Goal: Task Accomplishment & Management: Manage account settings

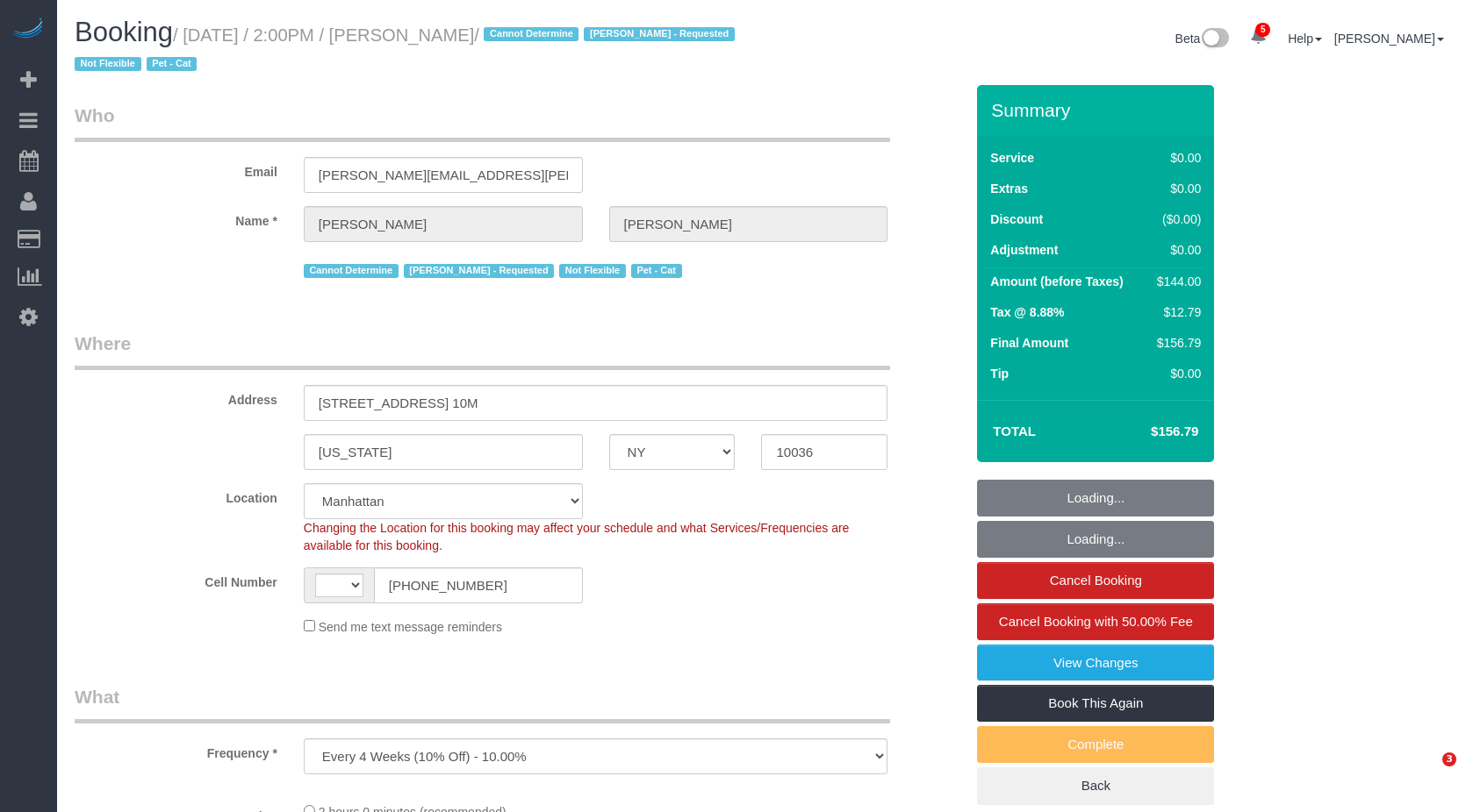
select select "NY"
select select "object:691"
select select "string:[GEOGRAPHIC_DATA]"
select select "string:stripe-pm_1QTV2s4VGloSiKo7xIUkMpLp"
select select "number:89"
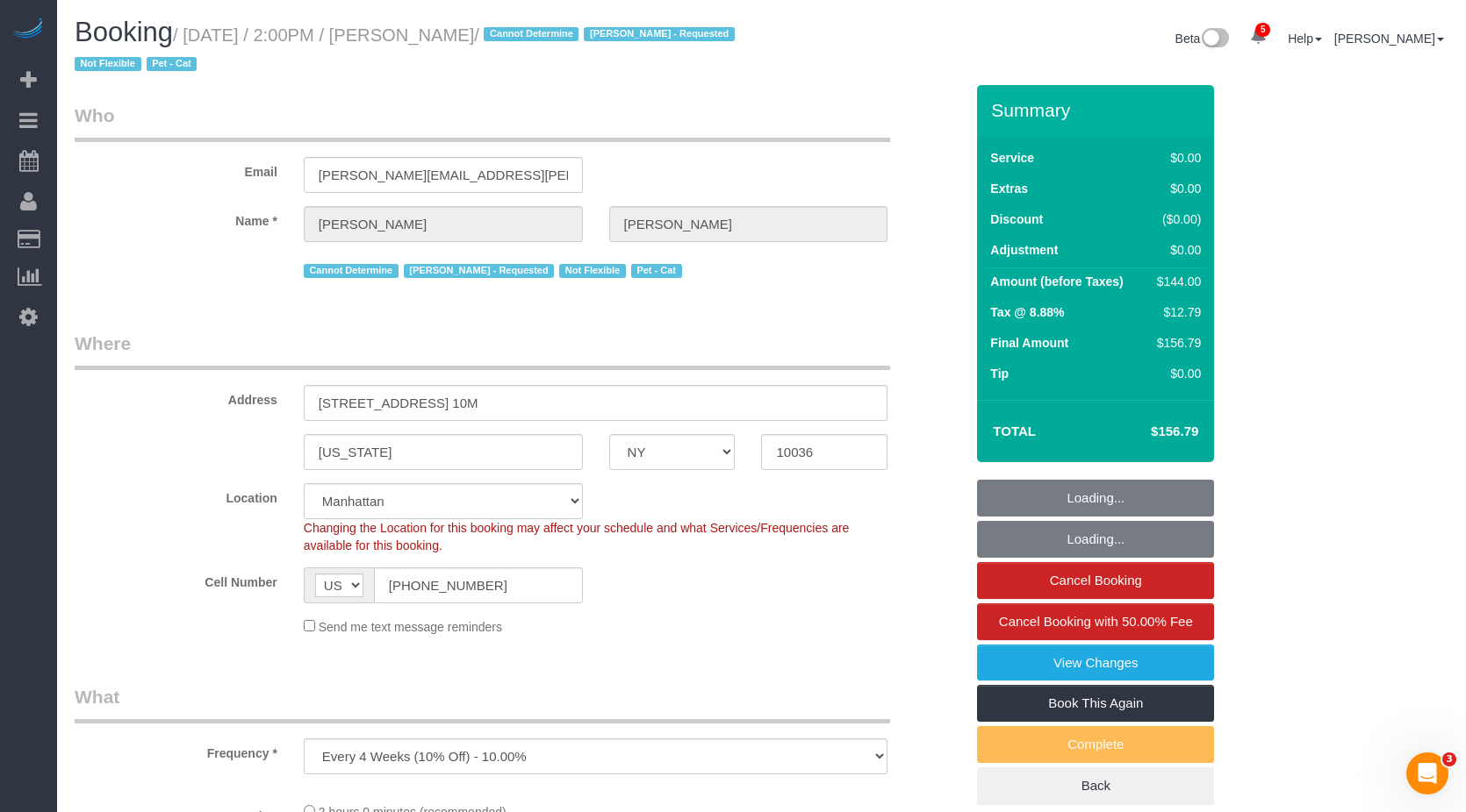
select select "number:90"
select select "number:14"
select select "number:5"
select select "1"
select select "spot1"
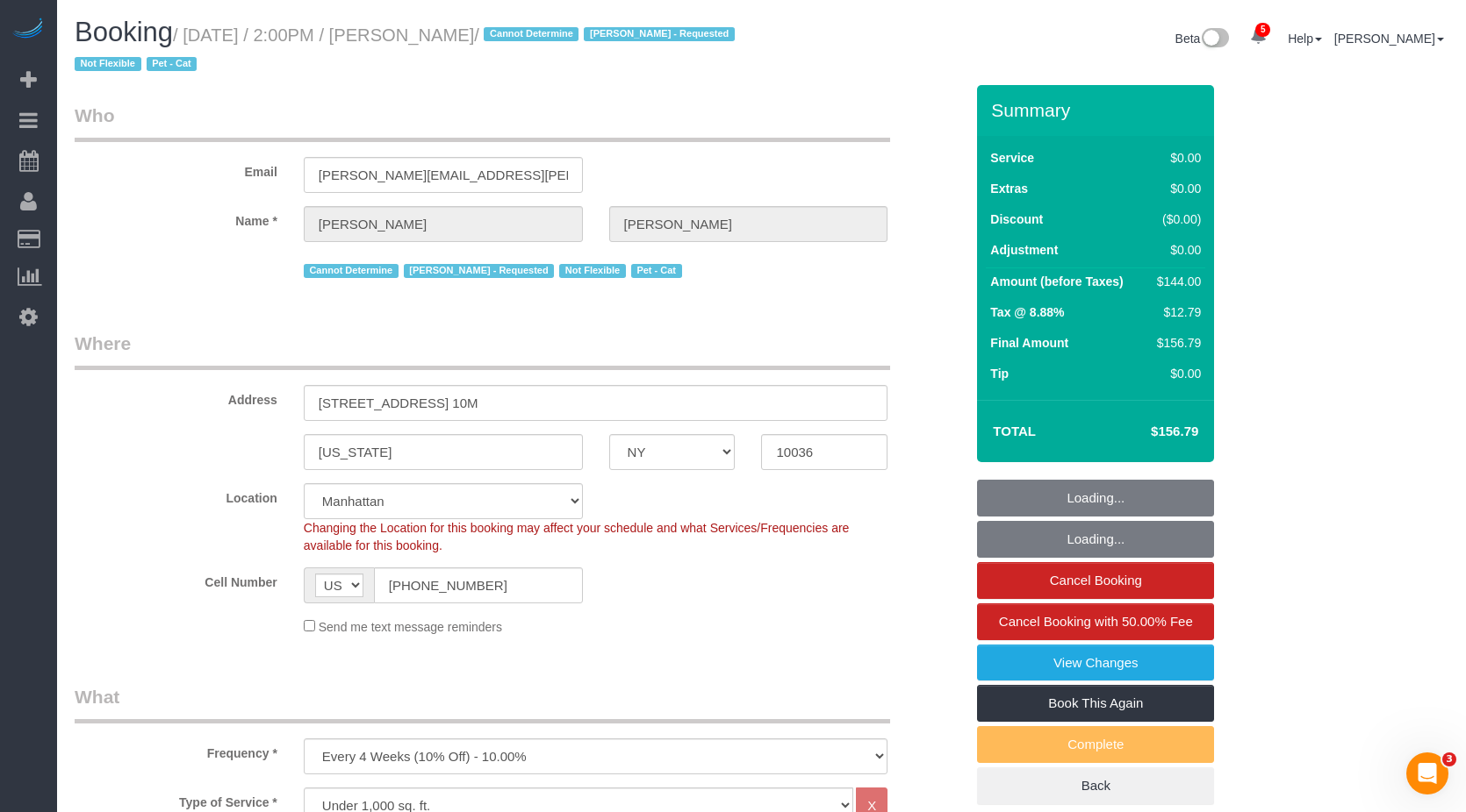
select select "1"
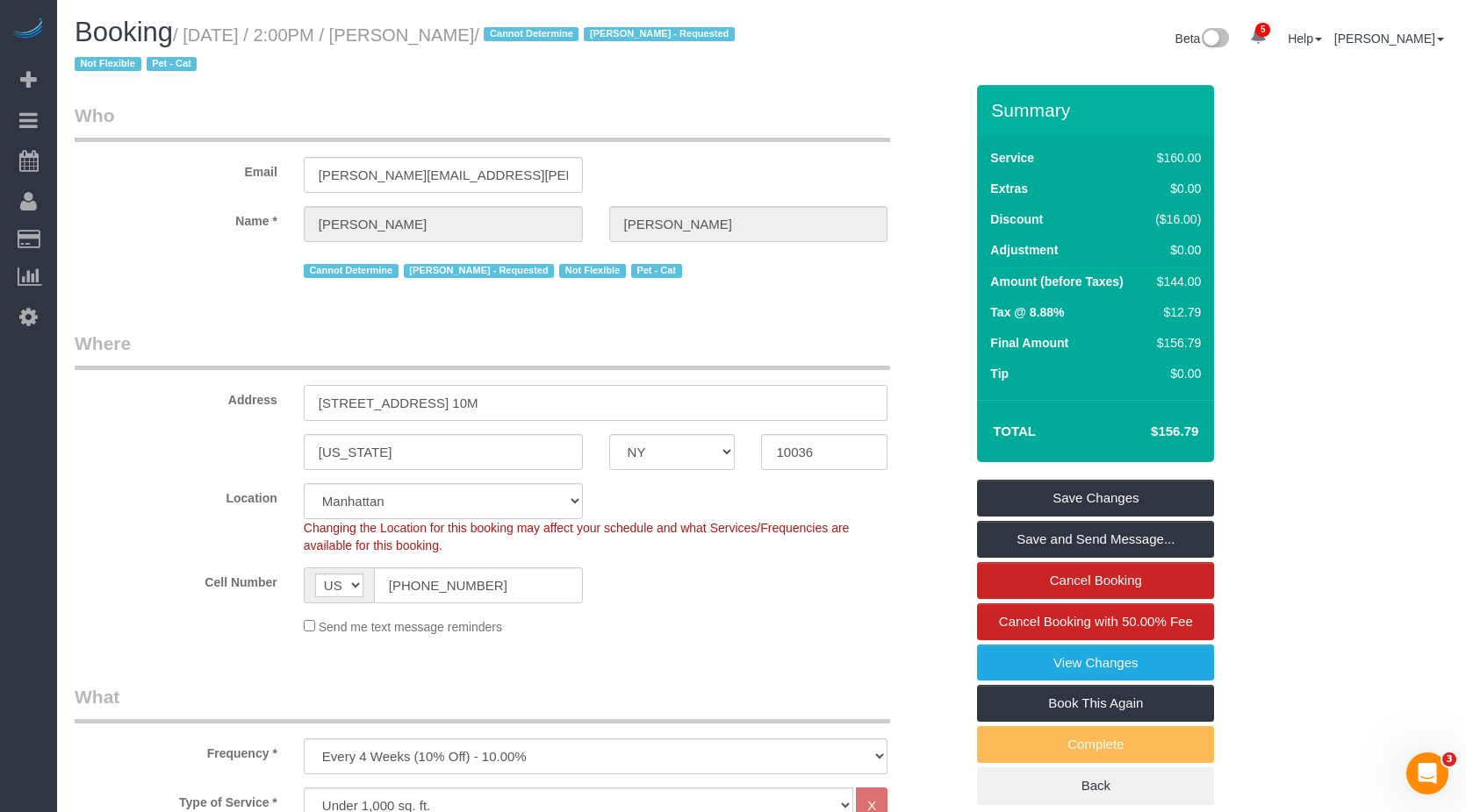
drag, startPoint x: 441, startPoint y: 397, endPoint x: 296, endPoint y: 396, distance: 145.0
click at [296, 396] on div "235 West 48th Street, Apt. 10M" at bounding box center [596, 403] width 611 height 36
click at [496, 73] on h1 "Booking / August 10, 2025 / 2:00PM / Miranda Gilmore / Cannot Determine Hamdi Y…" at bounding box center [411, 47] width 674 height 60
click at [477, 59] on h1 "Booking / August 10, 2025 / 2:00PM / Miranda Gilmore / Cannot Determine Hamdi Y…" at bounding box center [411, 47] width 674 height 60
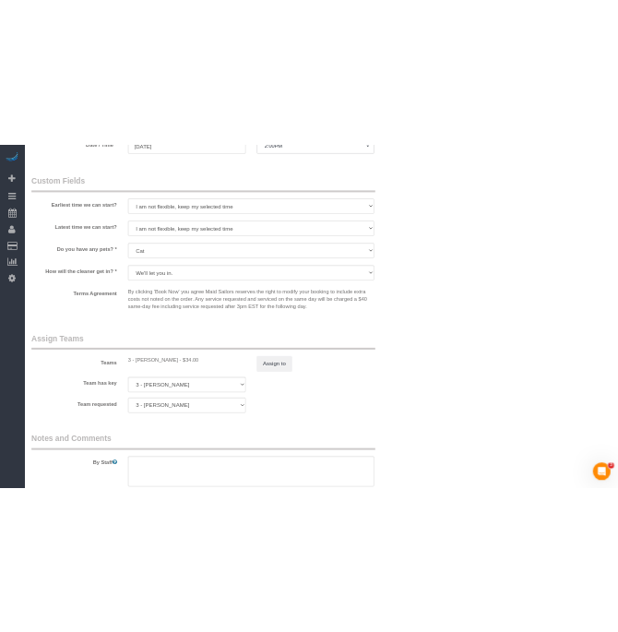
scroll to position [2214, 0]
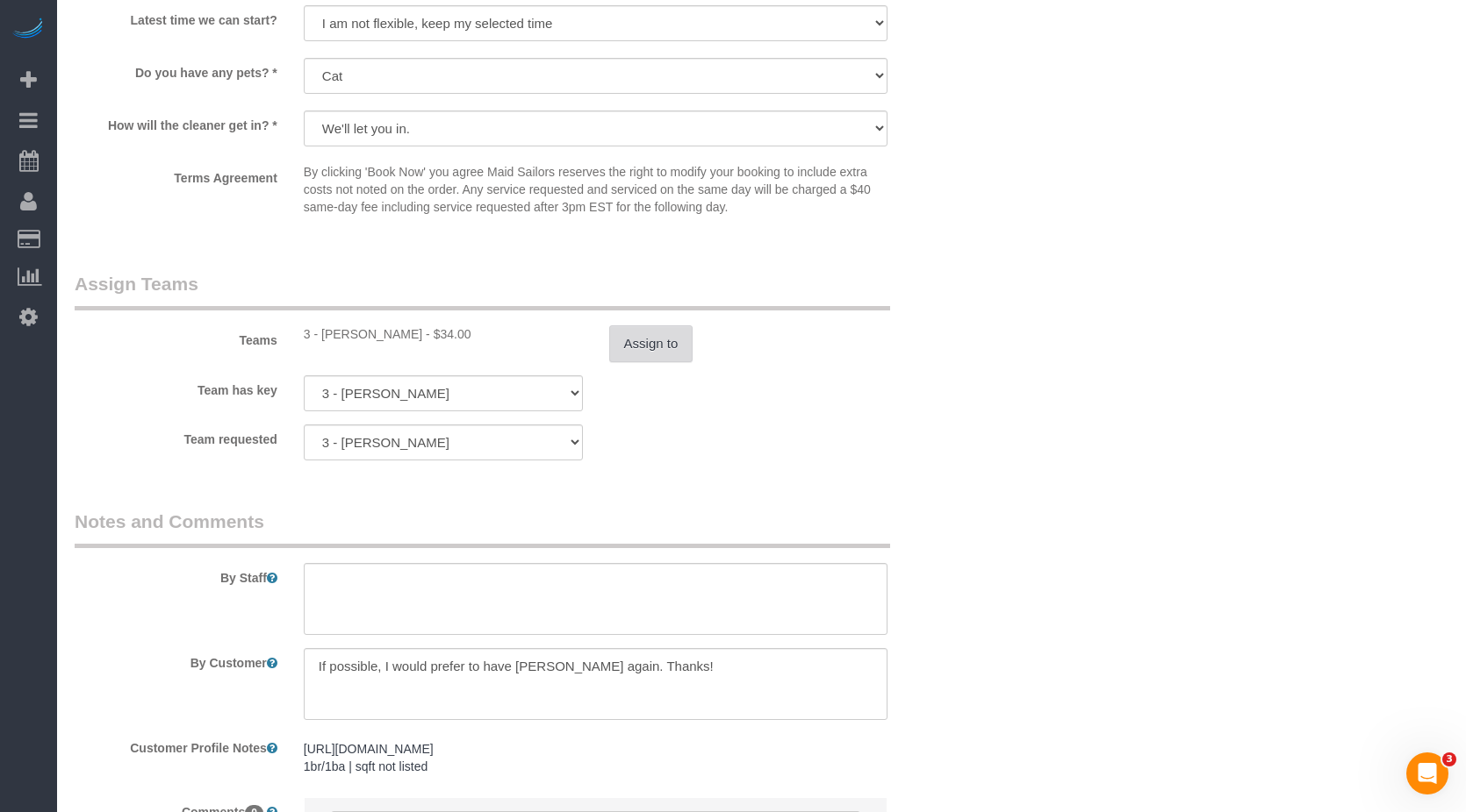
click at [649, 341] on button "Assign to" at bounding box center [651, 343] width 85 height 37
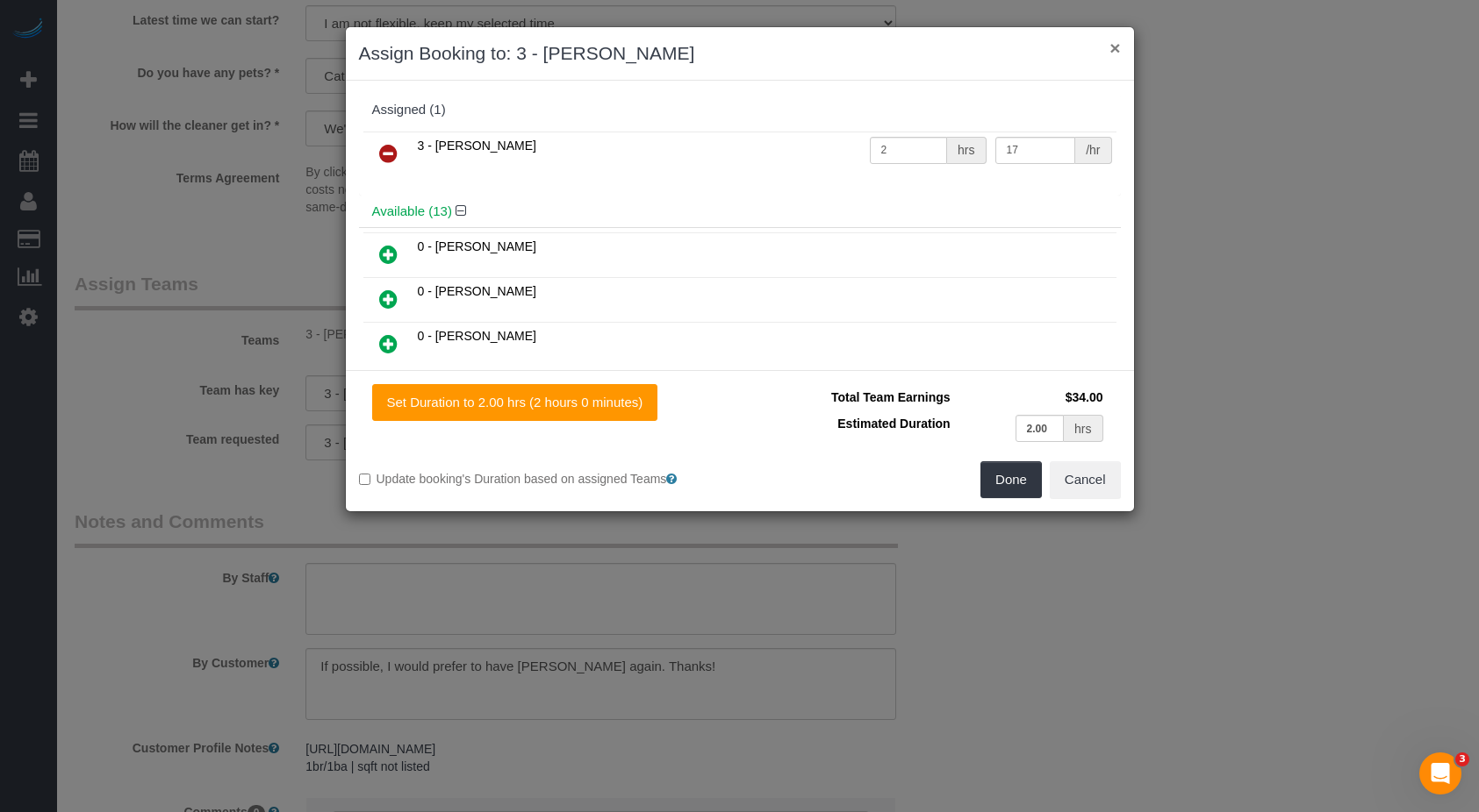
click at [1117, 47] on button "×" at bounding box center [1114, 48] width 10 height 18
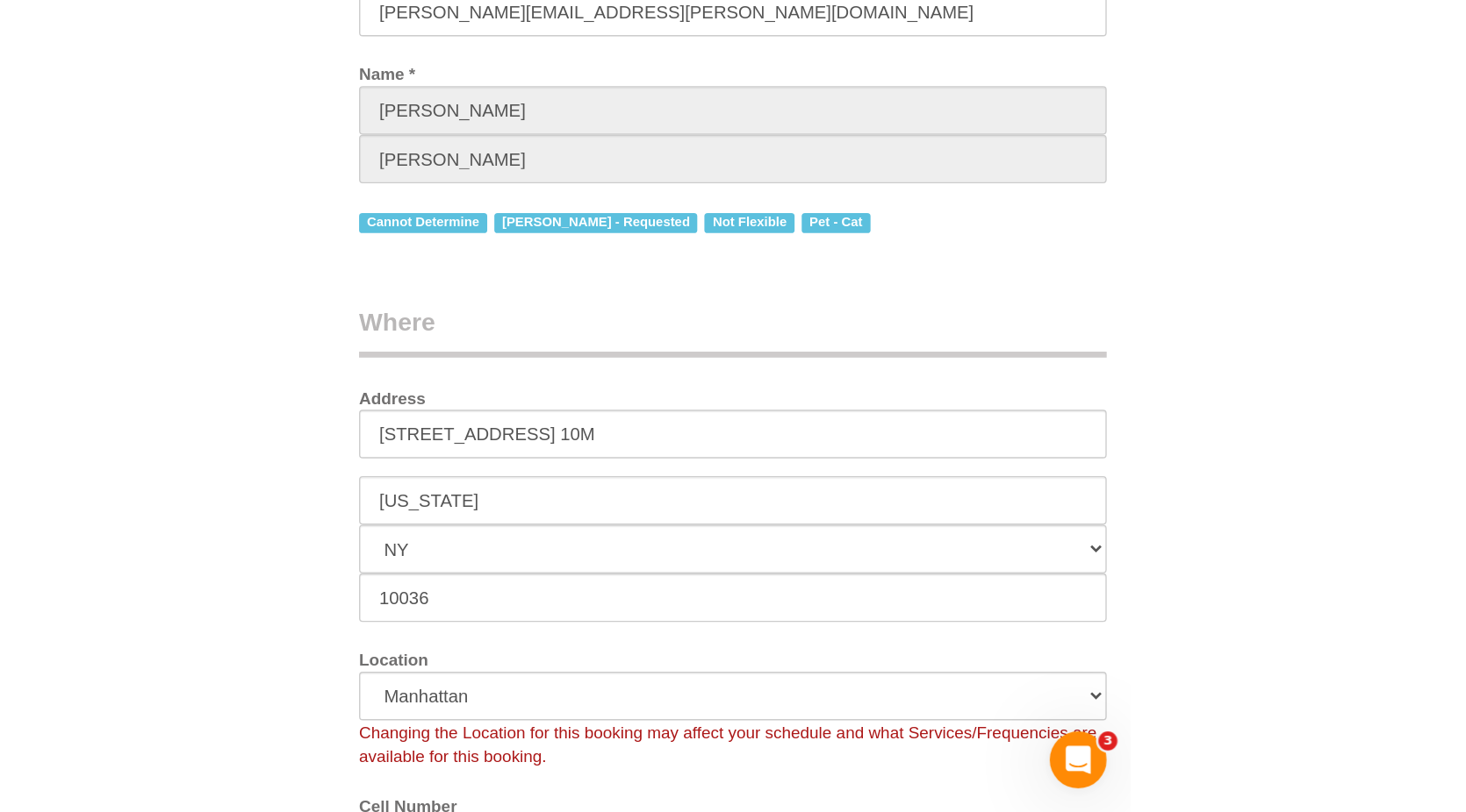
scroll to position [0, 0]
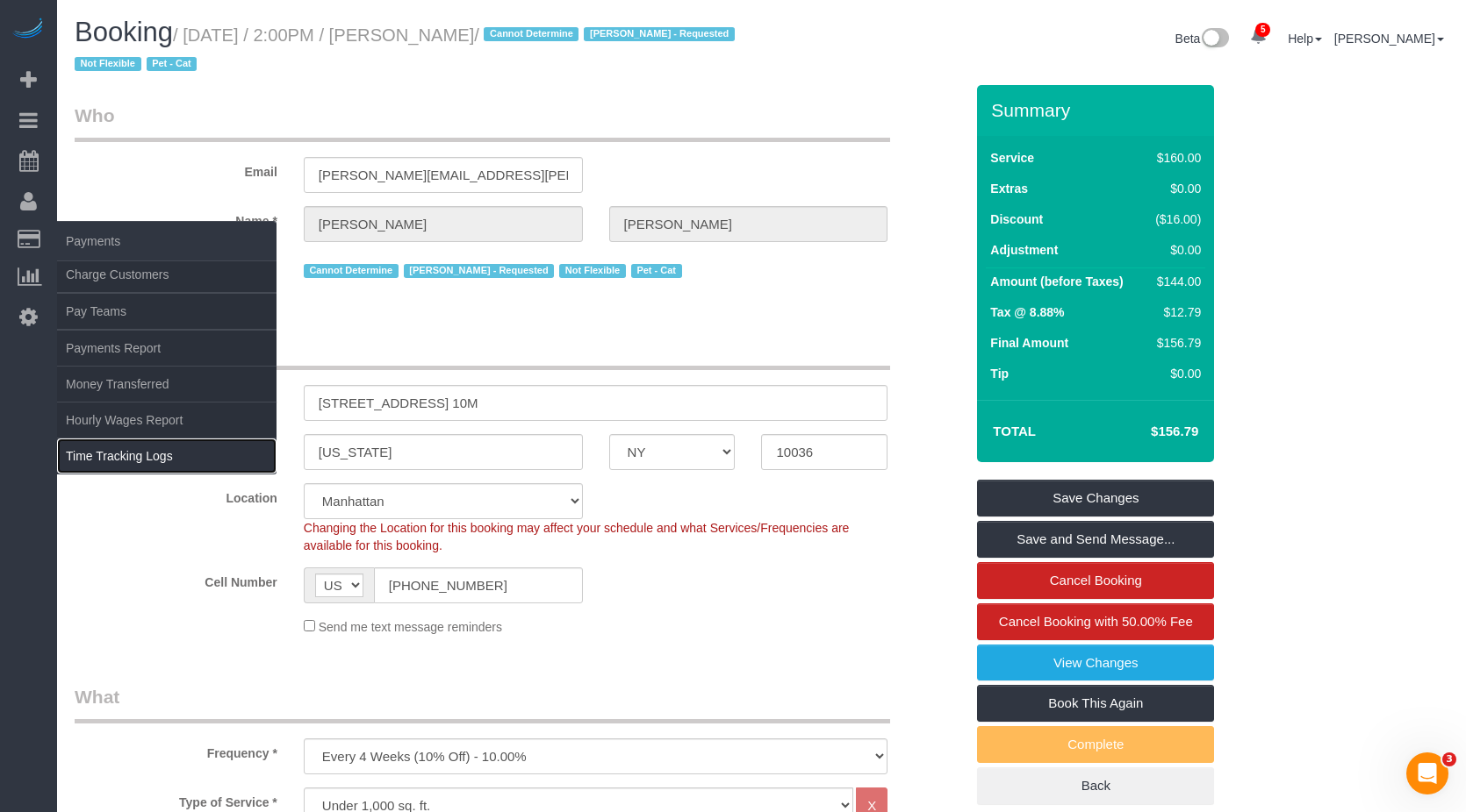
click at [95, 467] on link "Time Tracking Logs" at bounding box center [166, 455] width 220 height 35
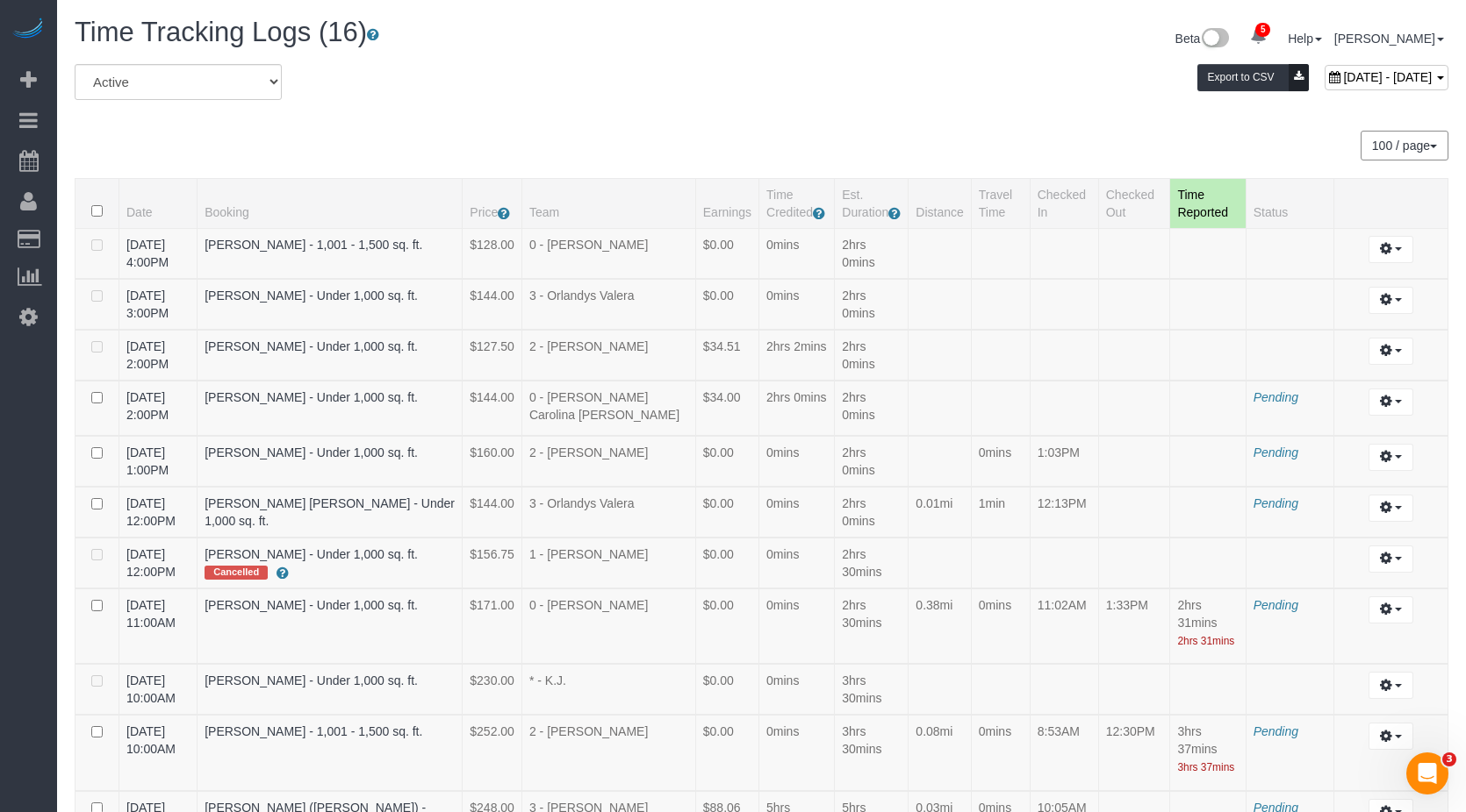
click at [1011, 140] on div "100 / page 10 / page 20 / page 30 / page 40 / page 50 / page 100 / page" at bounding box center [761, 145] width 1374 height 29
click at [534, 76] on div "August 10, 2025 - August 10, 2025 Export to CSV" at bounding box center [994, 81] width 933 height 35
click at [572, 83] on div "August 10, 2025 - August 10, 2025 Export to CSV" at bounding box center [994, 81] width 933 height 35
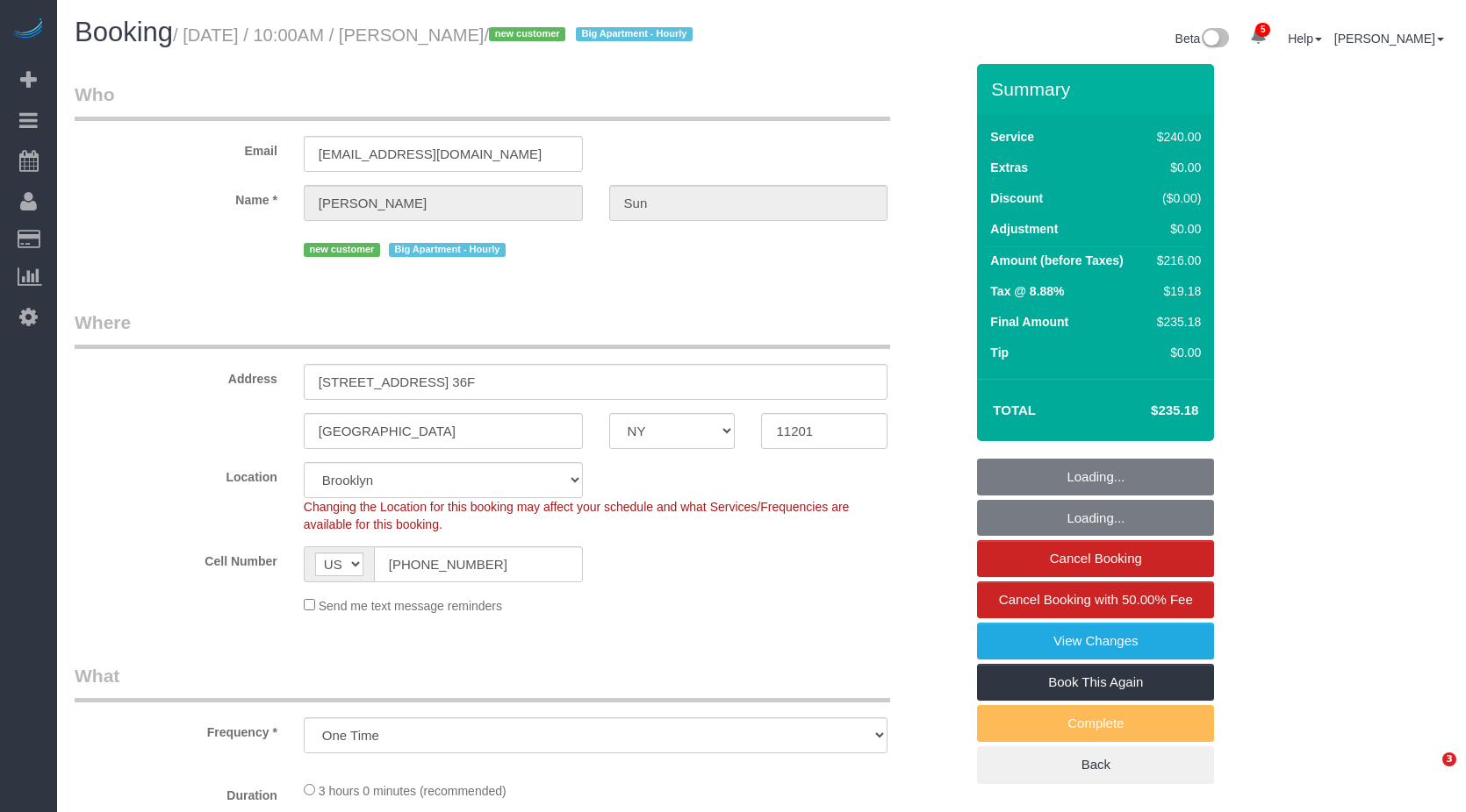
select select "NY"
select select "spot1"
select select "number:56"
select select "number:75"
select select "number:15"
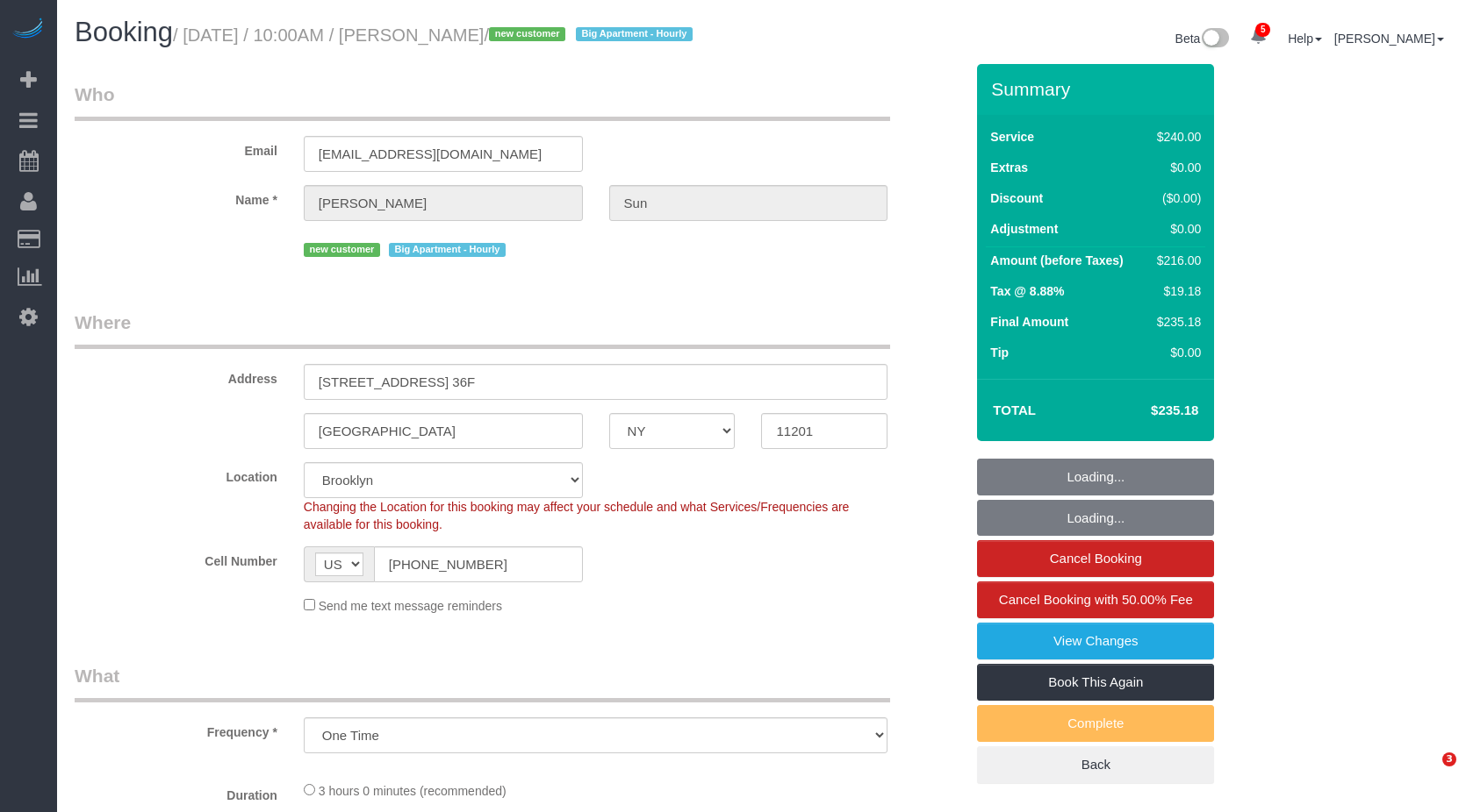
select select "number:5"
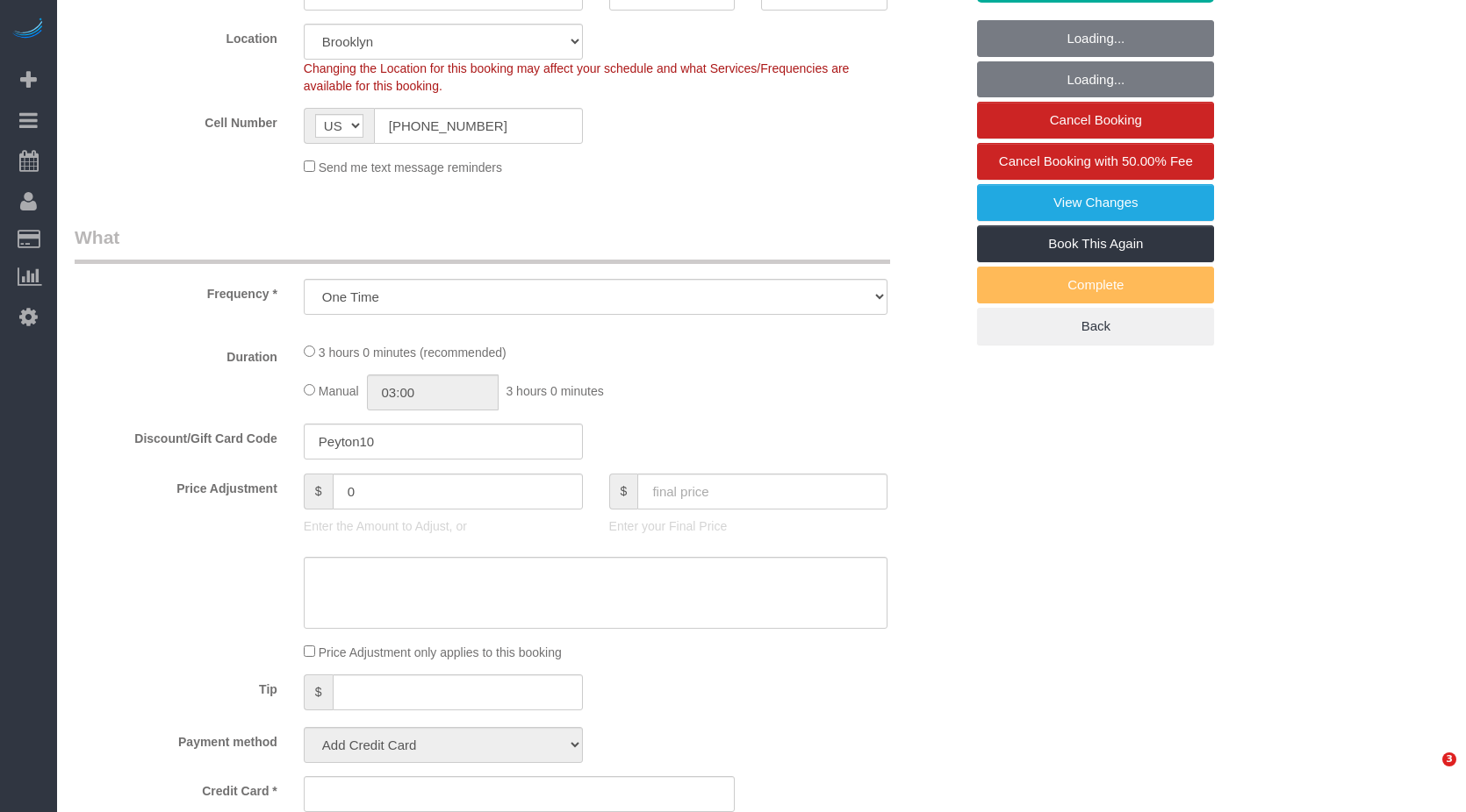
select select "string:stripe-pm_1RuCGK4VGloSiKo7L4cBGUD1"
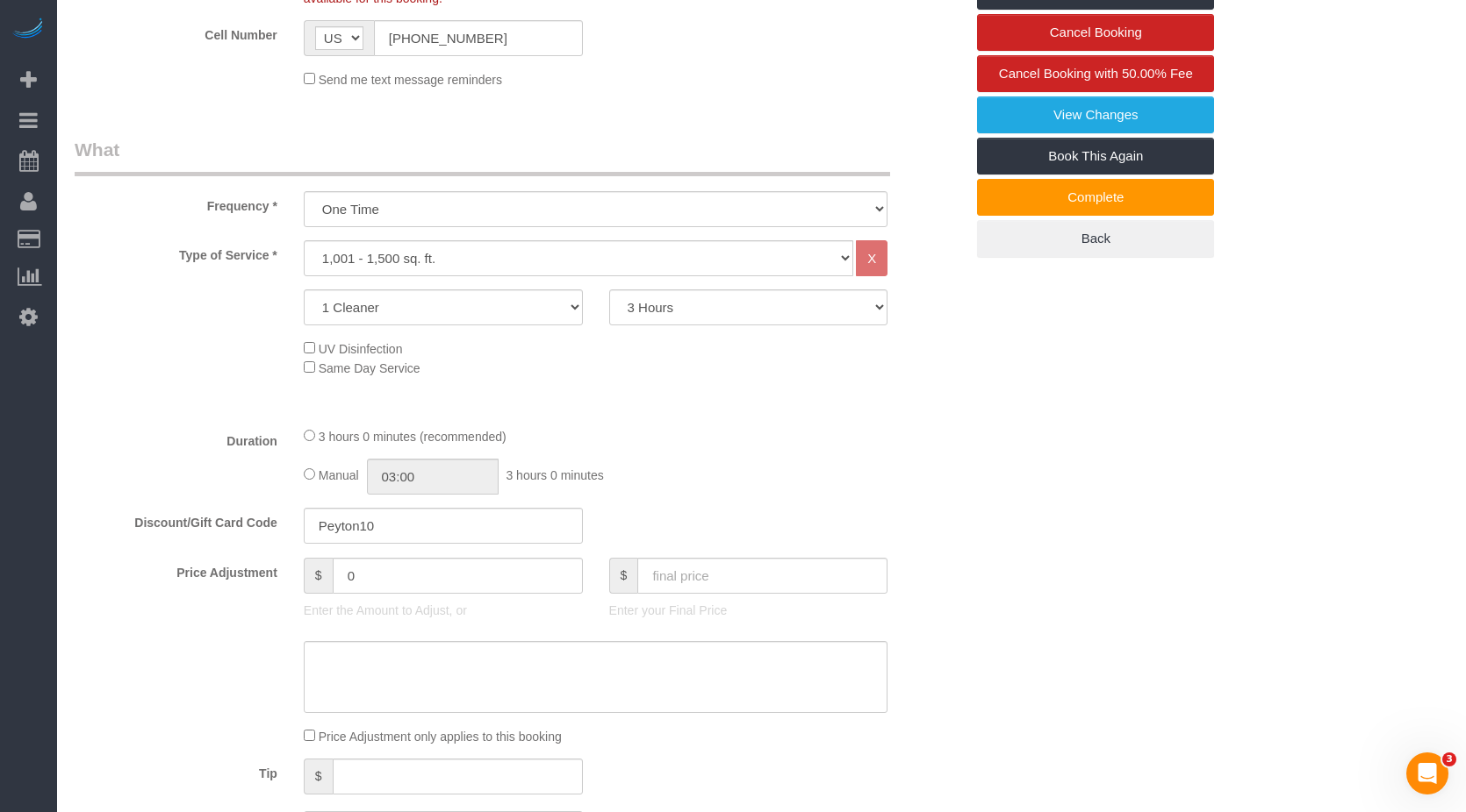
scroll to position [351, 0]
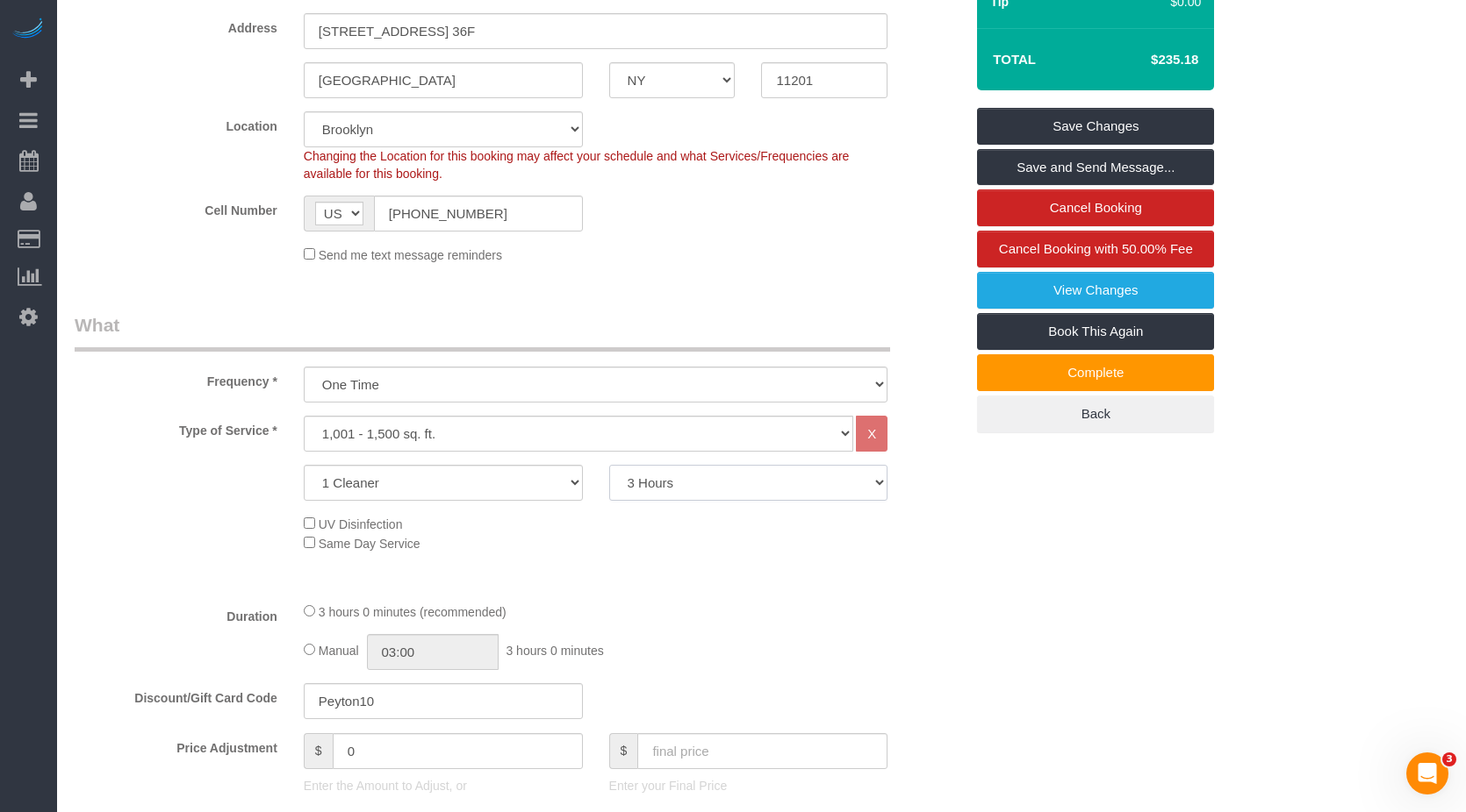
click at [655, 487] on select "2 Hours 2.5 Hours 3 Hours 3.5 Hours 4 Hours 4.5 Hours 5 Hours 5.5 Hours 6 Hours…" at bounding box center [748, 483] width 279 height 36
select select "210"
click at [609, 465] on select "2 Hours 2.5 Hours 3 Hours 3.5 Hours 4 Hours 4.5 Hours 5 Hours 5.5 Hours 6 Hours…" at bounding box center [748, 483] width 279 height 36
select select "spot44"
click at [808, 665] on div "Manual 03:00 3 hours 0 minutes" at bounding box center [596, 652] width 584 height 36
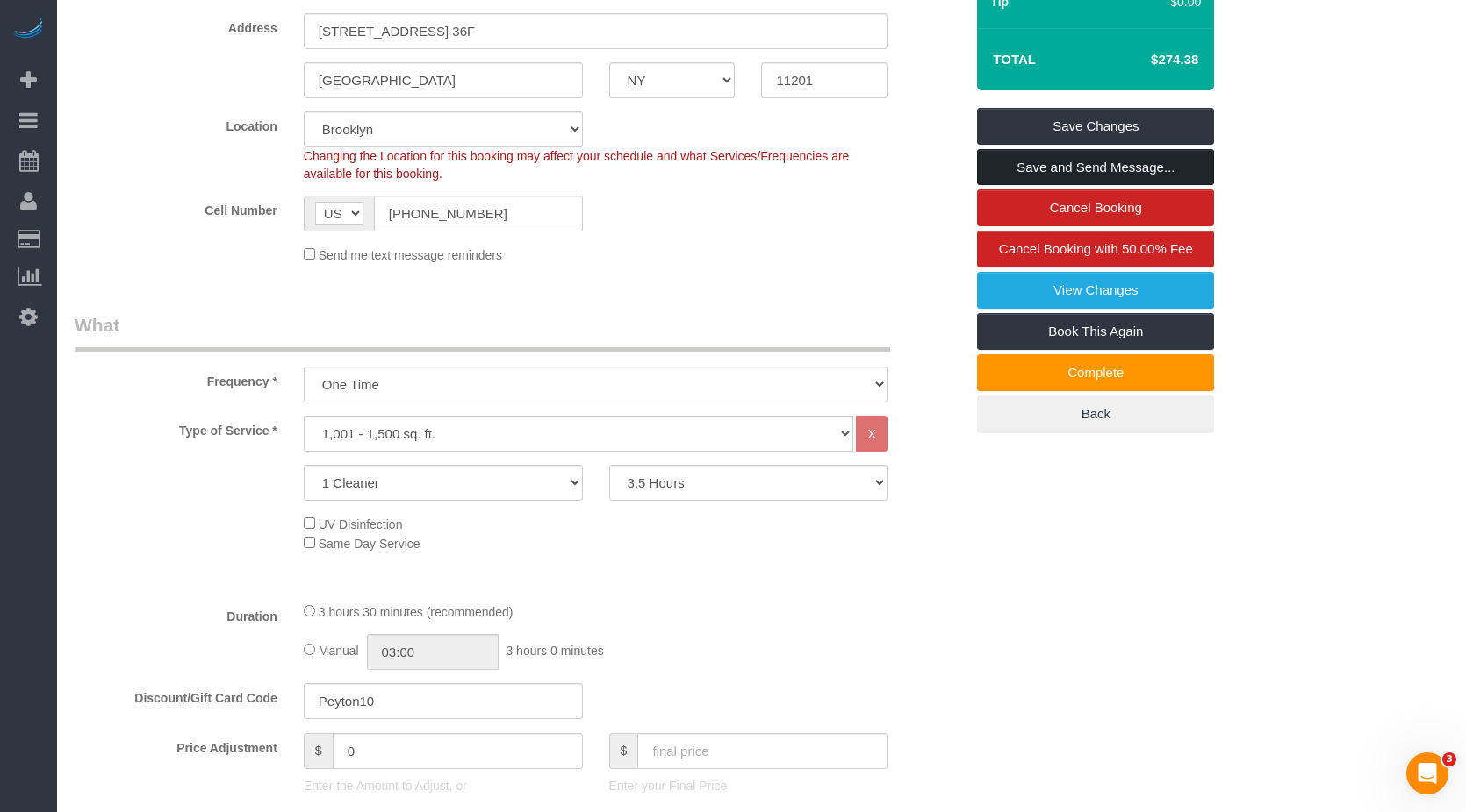
click at [1056, 164] on link "Save and Send Message..." at bounding box center [1095, 167] width 237 height 37
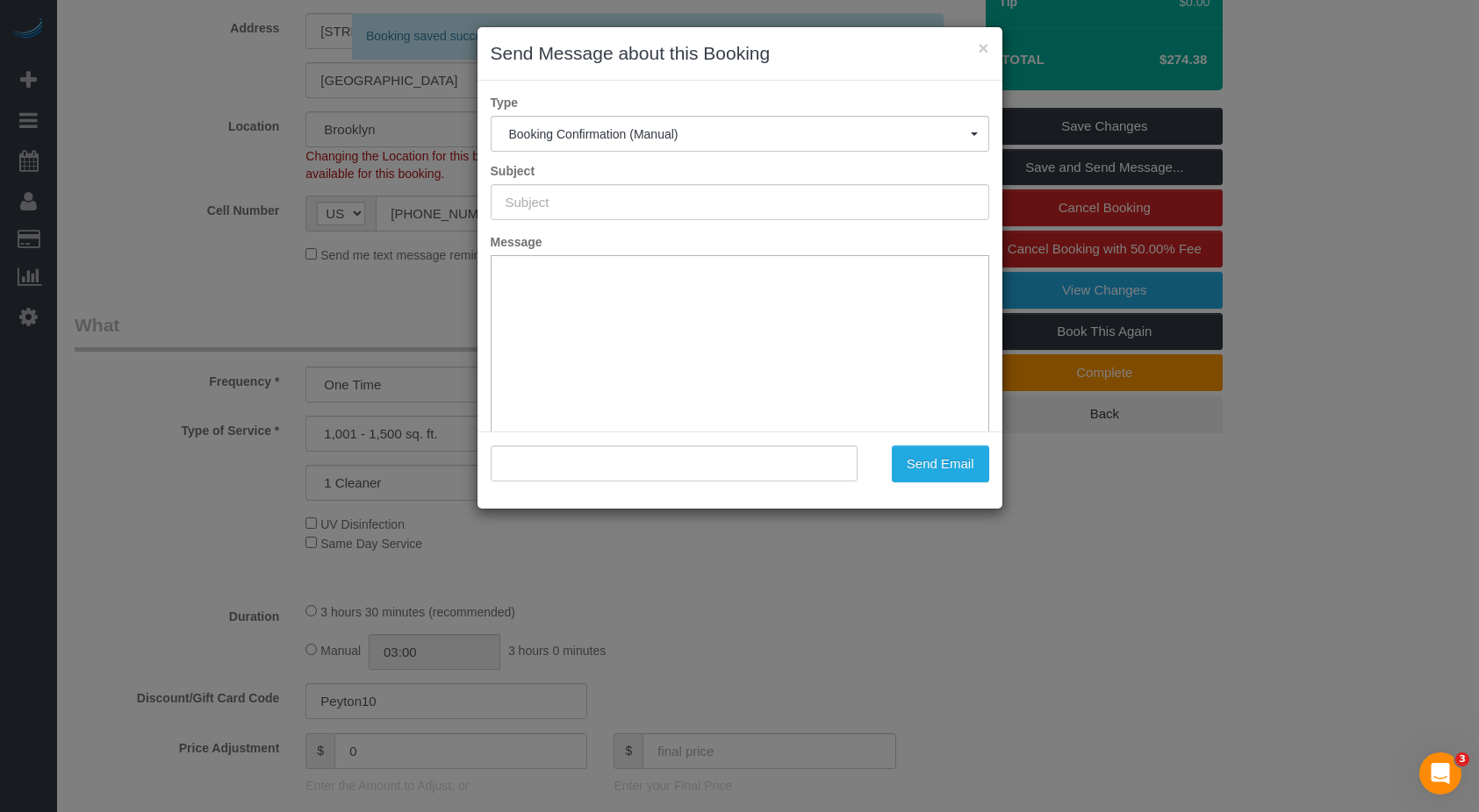
type input "Cleaning Confirmed for [DATE] 10:00am"
type input ""[PERSON_NAME]" <[EMAIL_ADDRESS][DOMAIN_NAME]>"
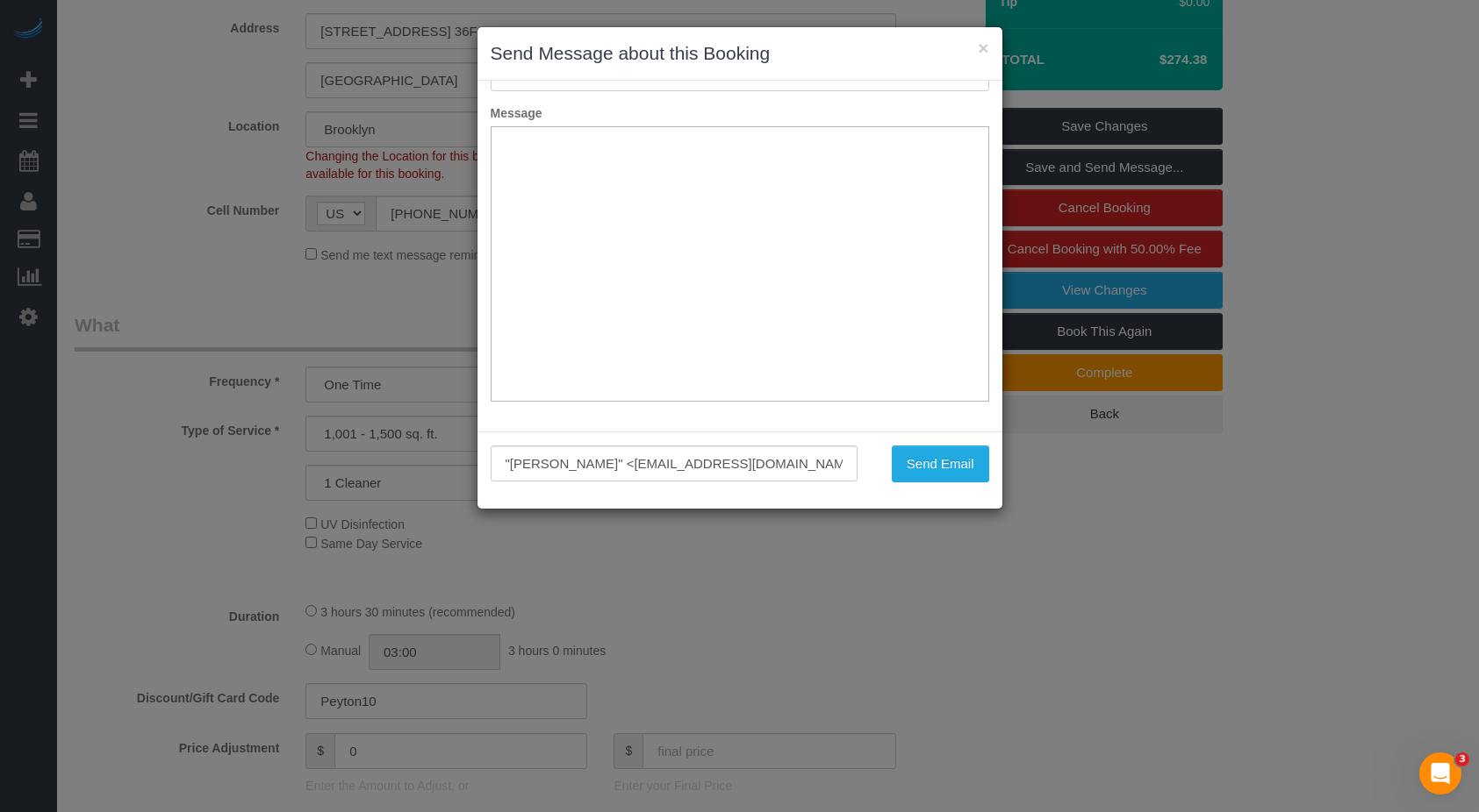
scroll to position [0, 0]
click at [982, 46] on button "×" at bounding box center [983, 48] width 10 height 18
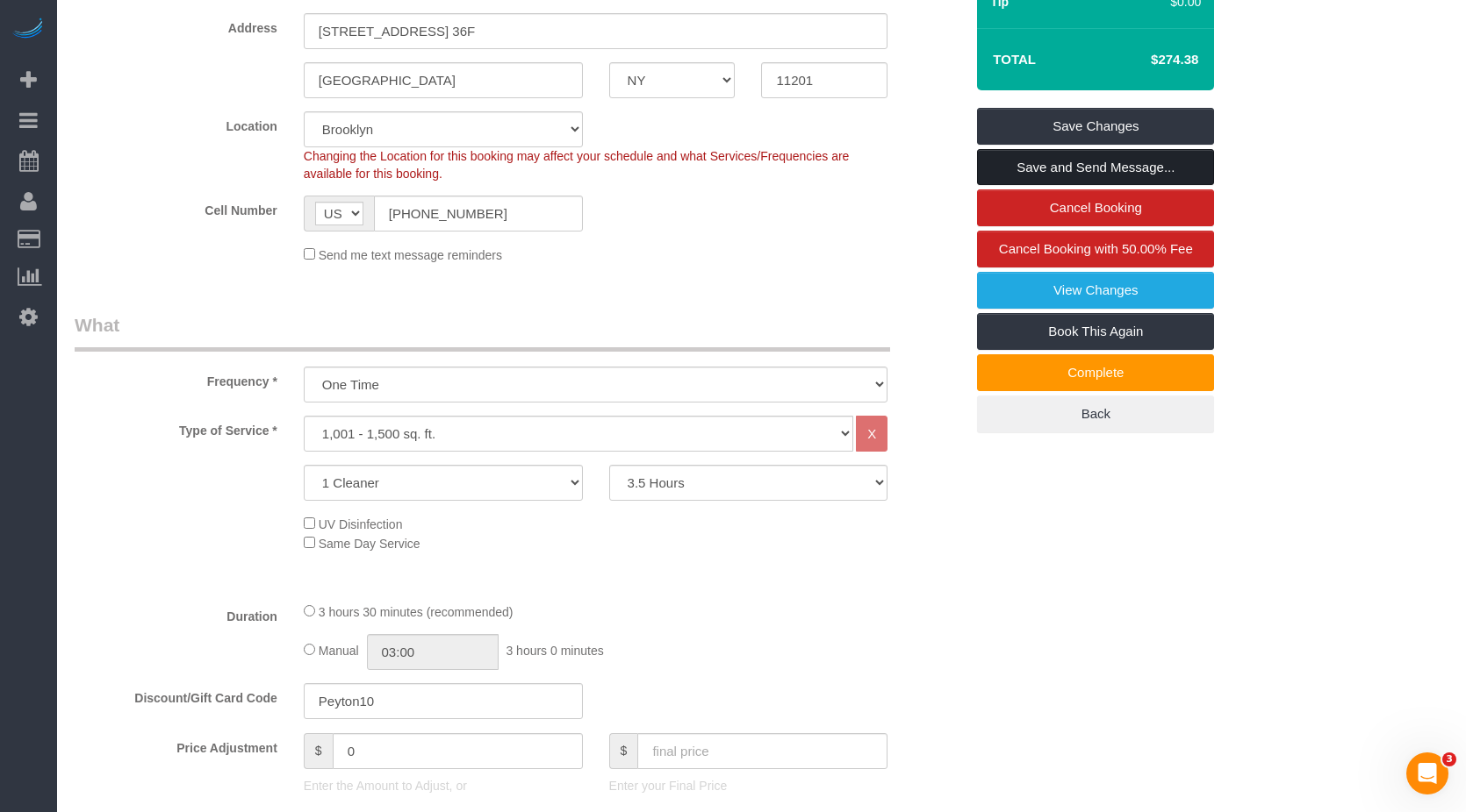
click at [1066, 166] on link "Save and Send Message..." at bounding box center [1095, 167] width 237 height 37
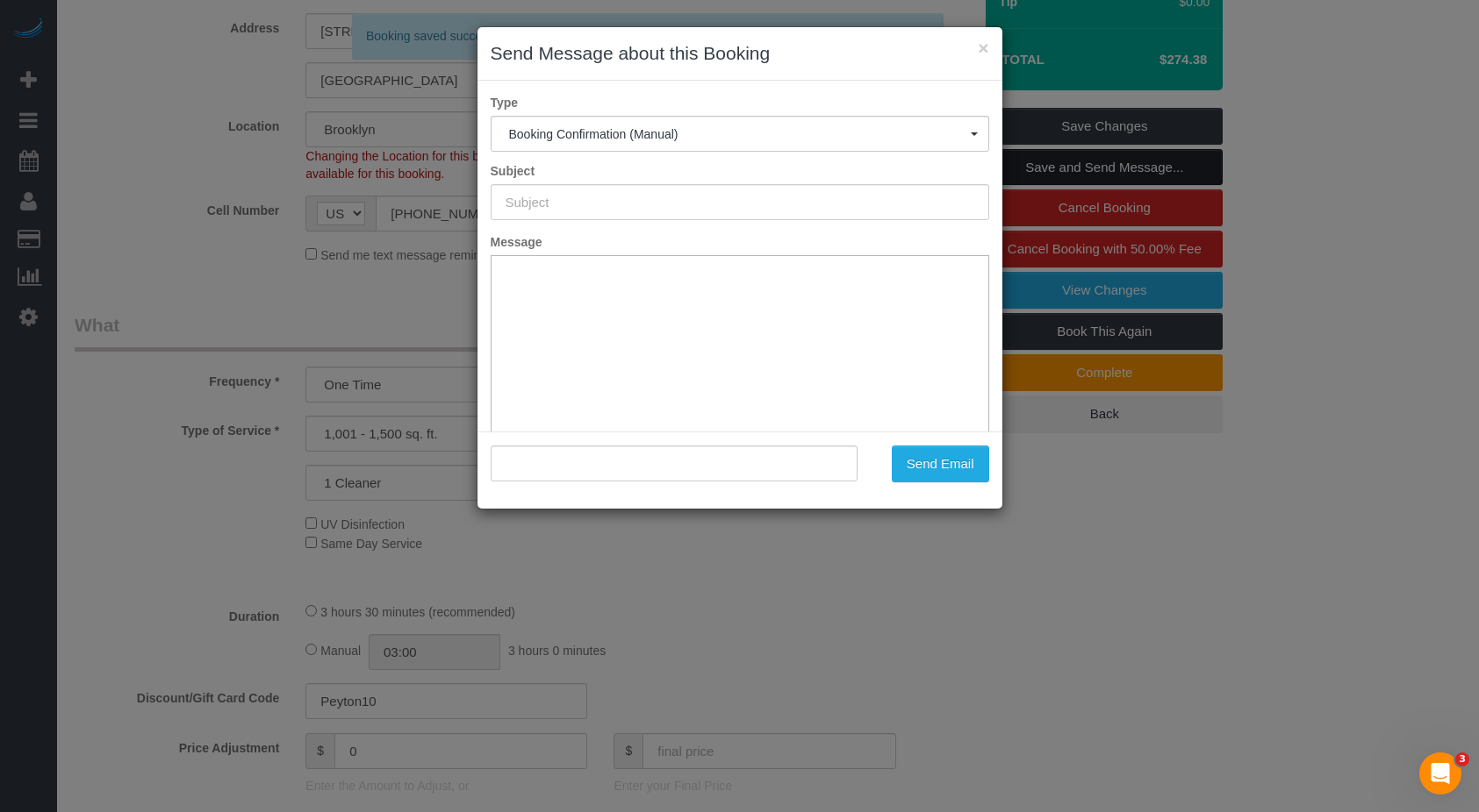
type input "Cleaning Confirmed for [DATE] 10:00am"
type input ""[PERSON_NAME]" <[EMAIL_ADDRESS][DOMAIN_NAME]>"
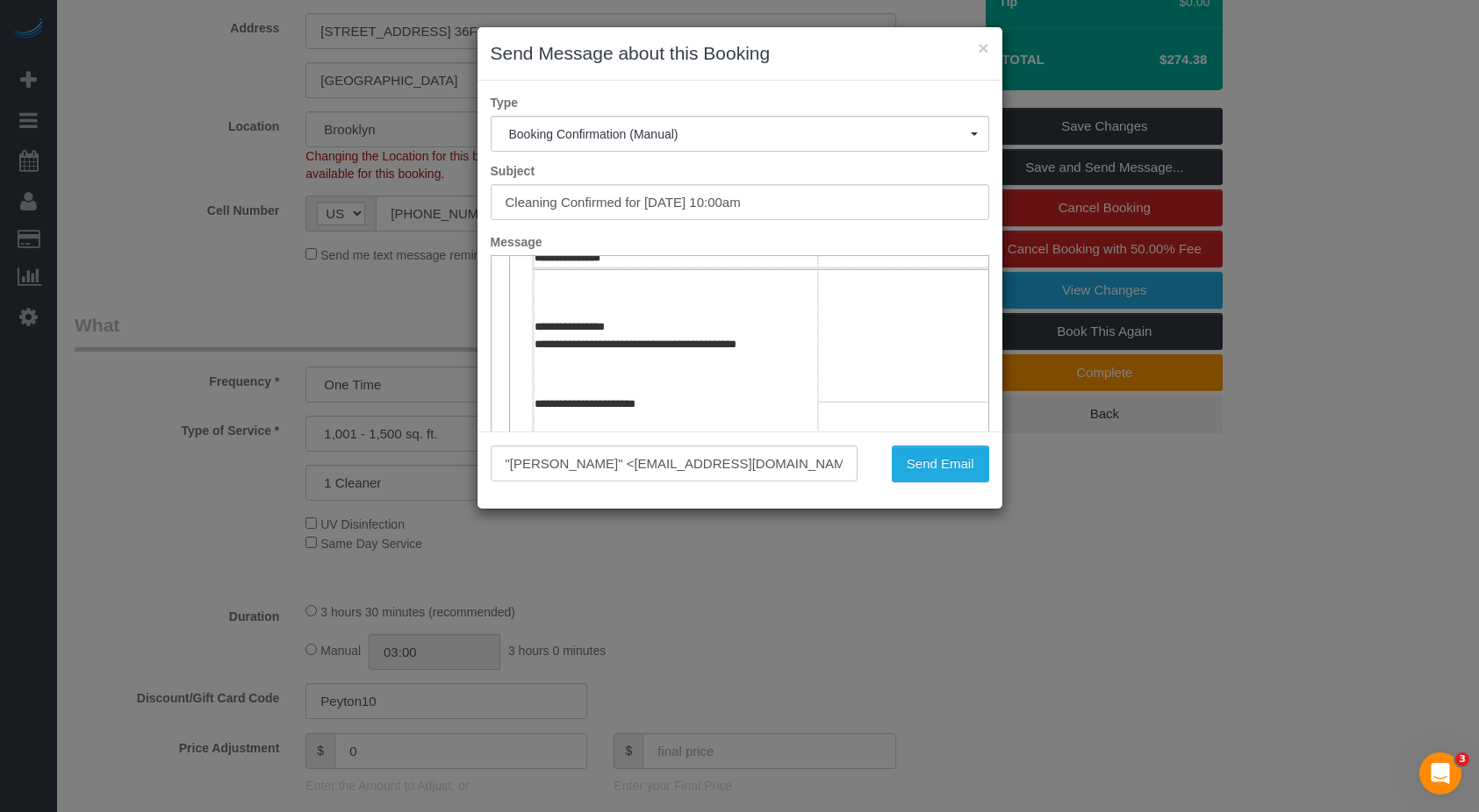
scroll to position [438, 0]
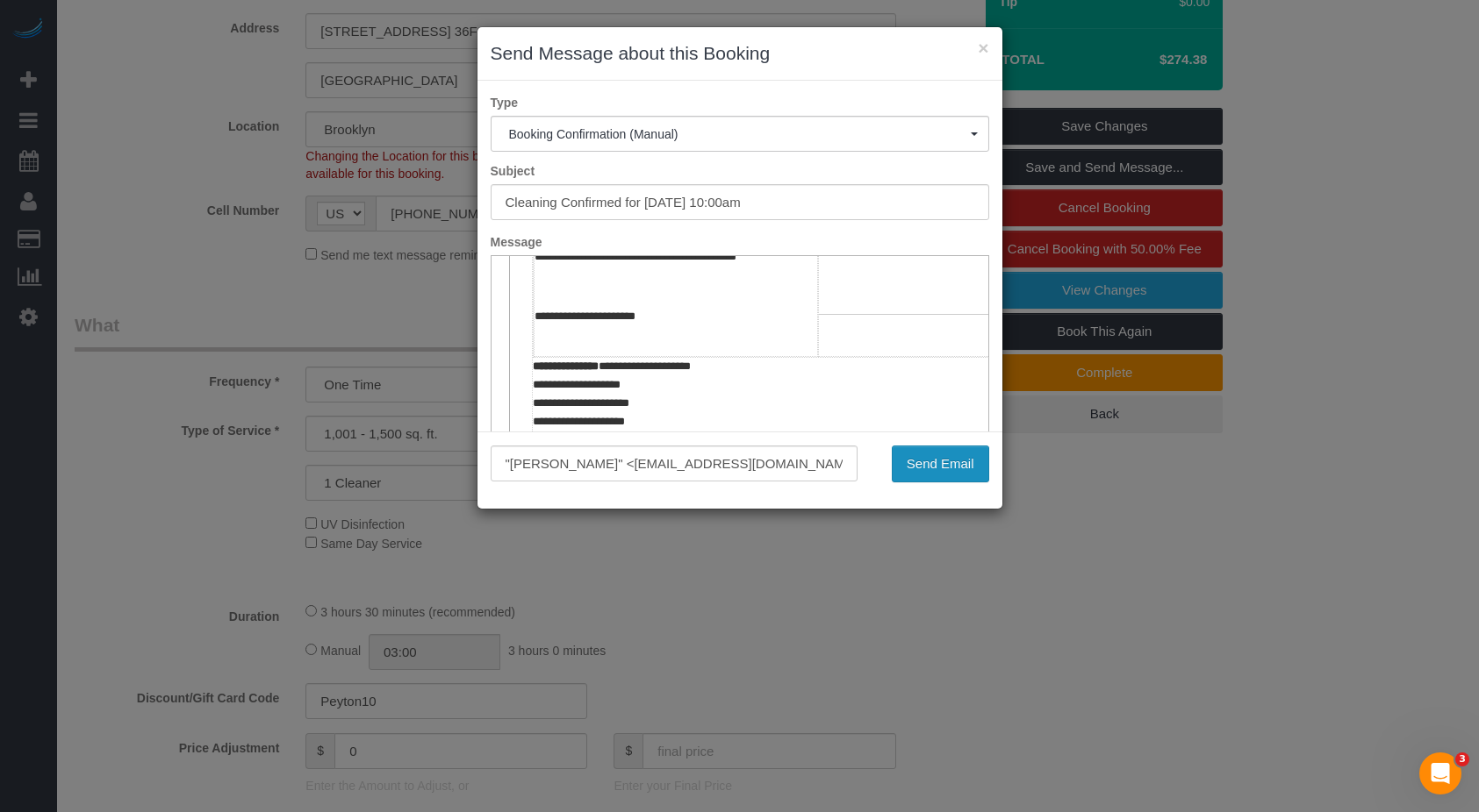
click at [960, 475] on button "Send Email" at bounding box center [940, 464] width 97 height 37
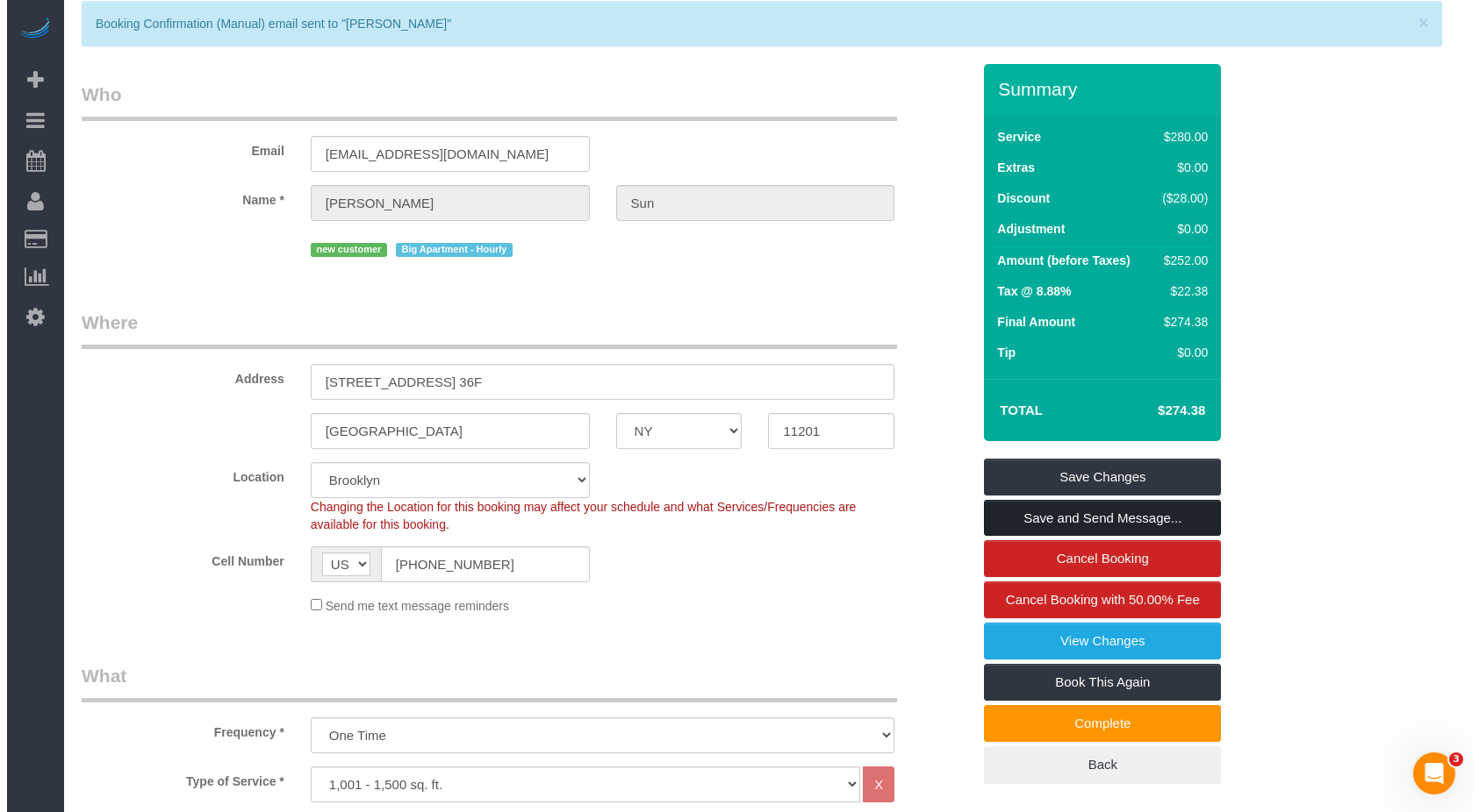
scroll to position [0, 0]
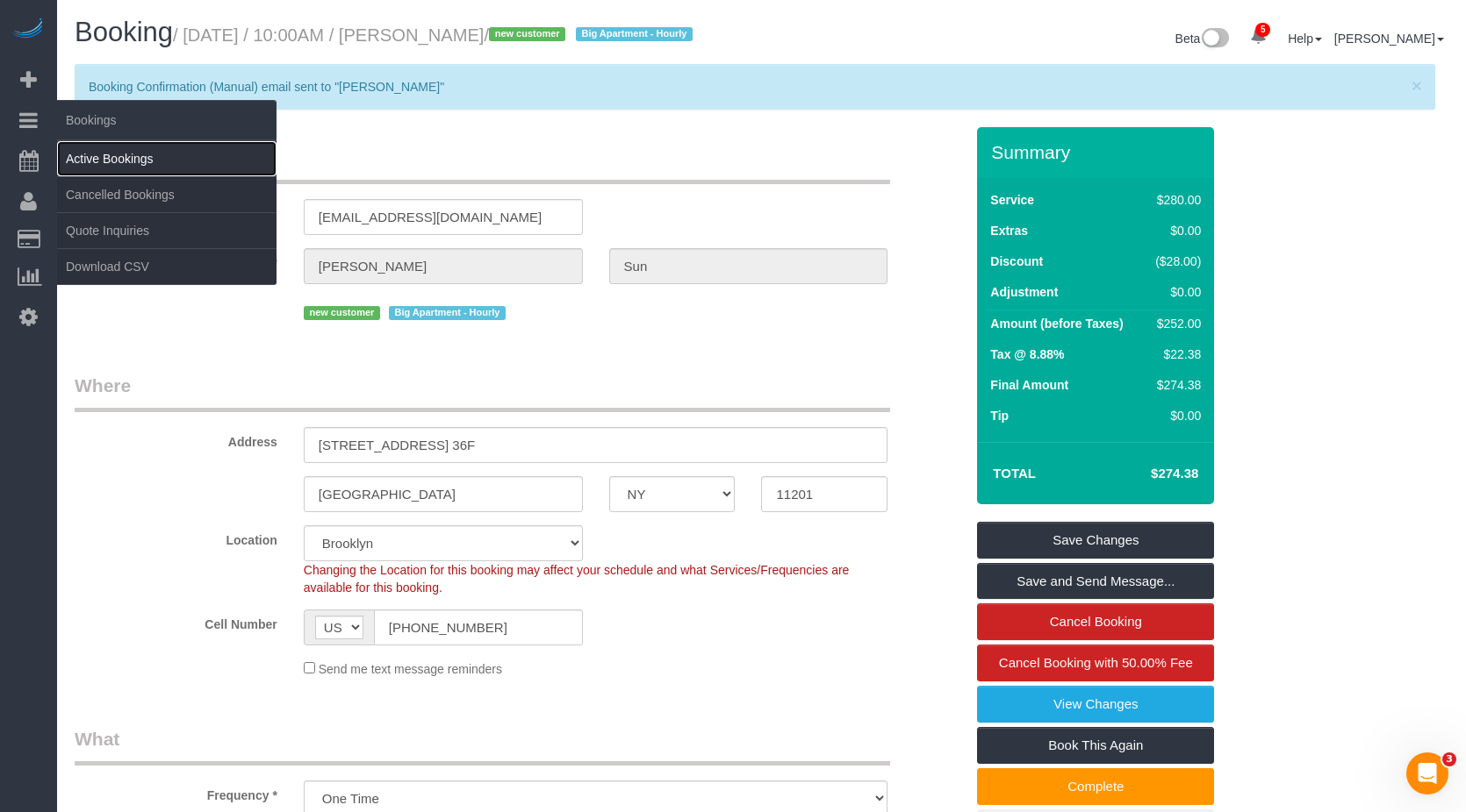
click at [81, 153] on link "Active Bookings" at bounding box center [166, 159] width 220 height 35
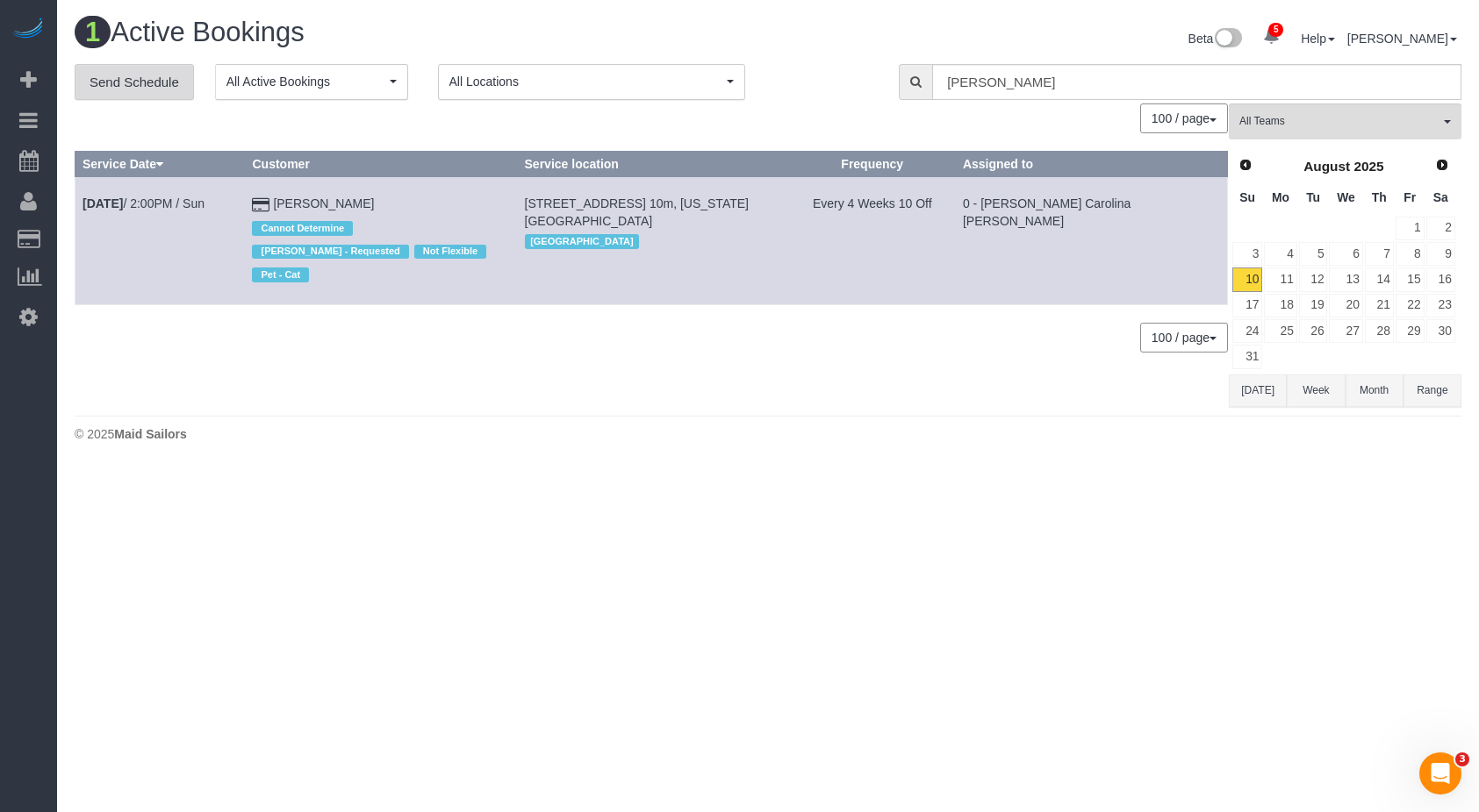
click at [148, 81] on link "Send Schedule" at bounding box center [133, 82] width 119 height 37
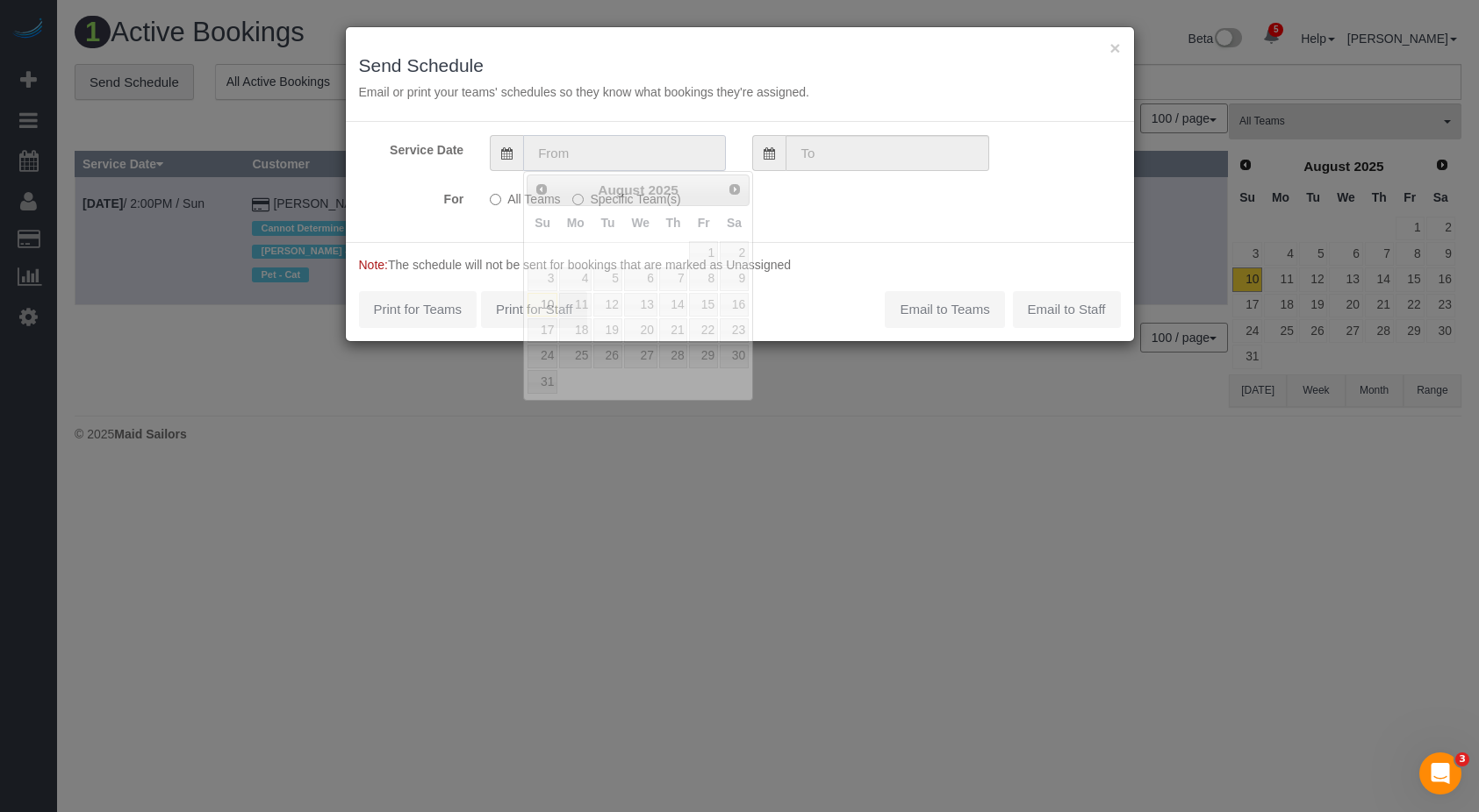
click at [562, 153] on input "text" at bounding box center [624, 153] width 203 height 36
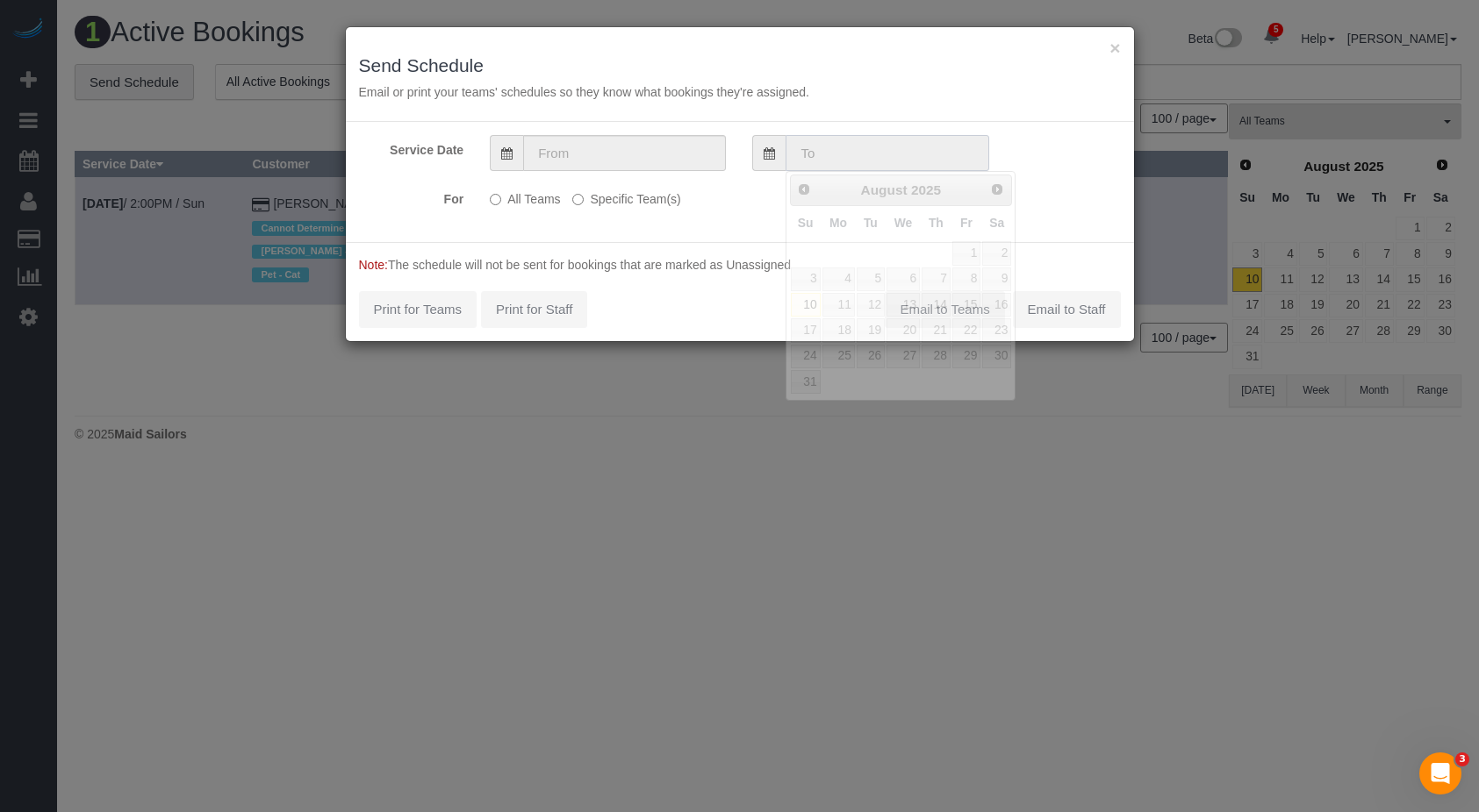
click at [833, 149] on input "text" at bounding box center [886, 153] width 203 height 36
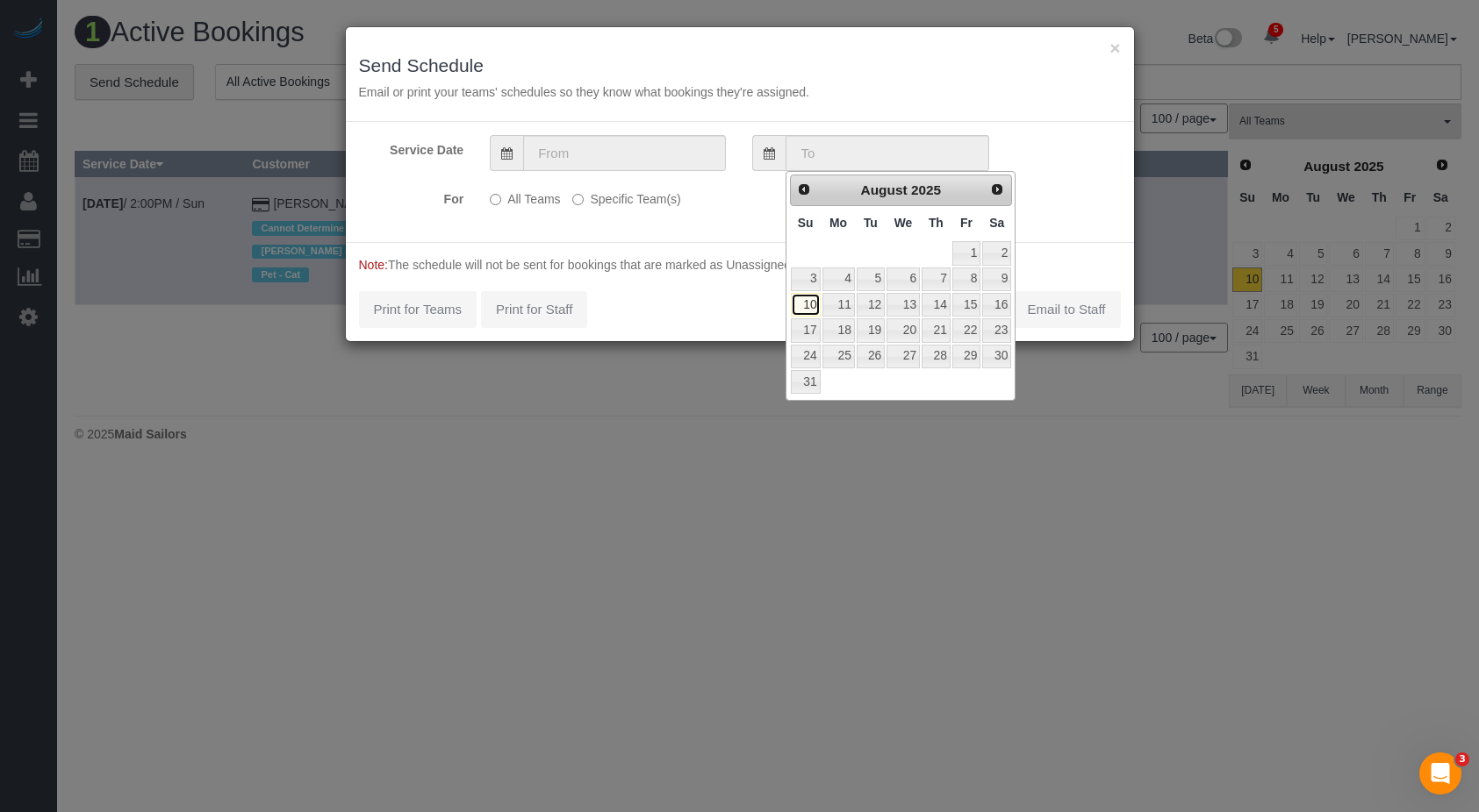
click at [803, 309] on link "10" at bounding box center [805, 304] width 29 height 24
type input "[DATE]"
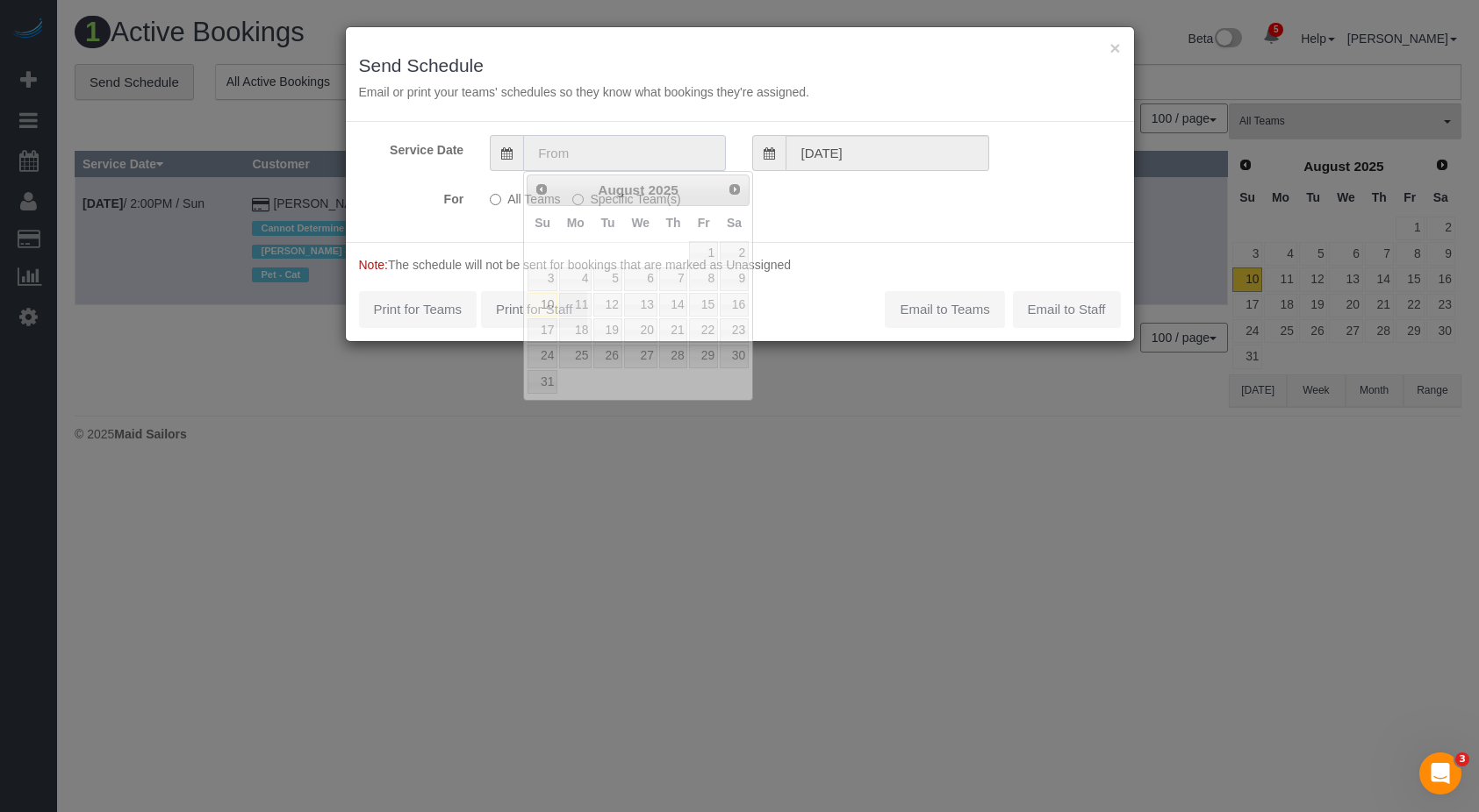
drag, startPoint x: 607, startPoint y: 148, endPoint x: 525, endPoint y: 269, distance: 146.2
click at [606, 148] on input "text" at bounding box center [624, 153] width 203 height 36
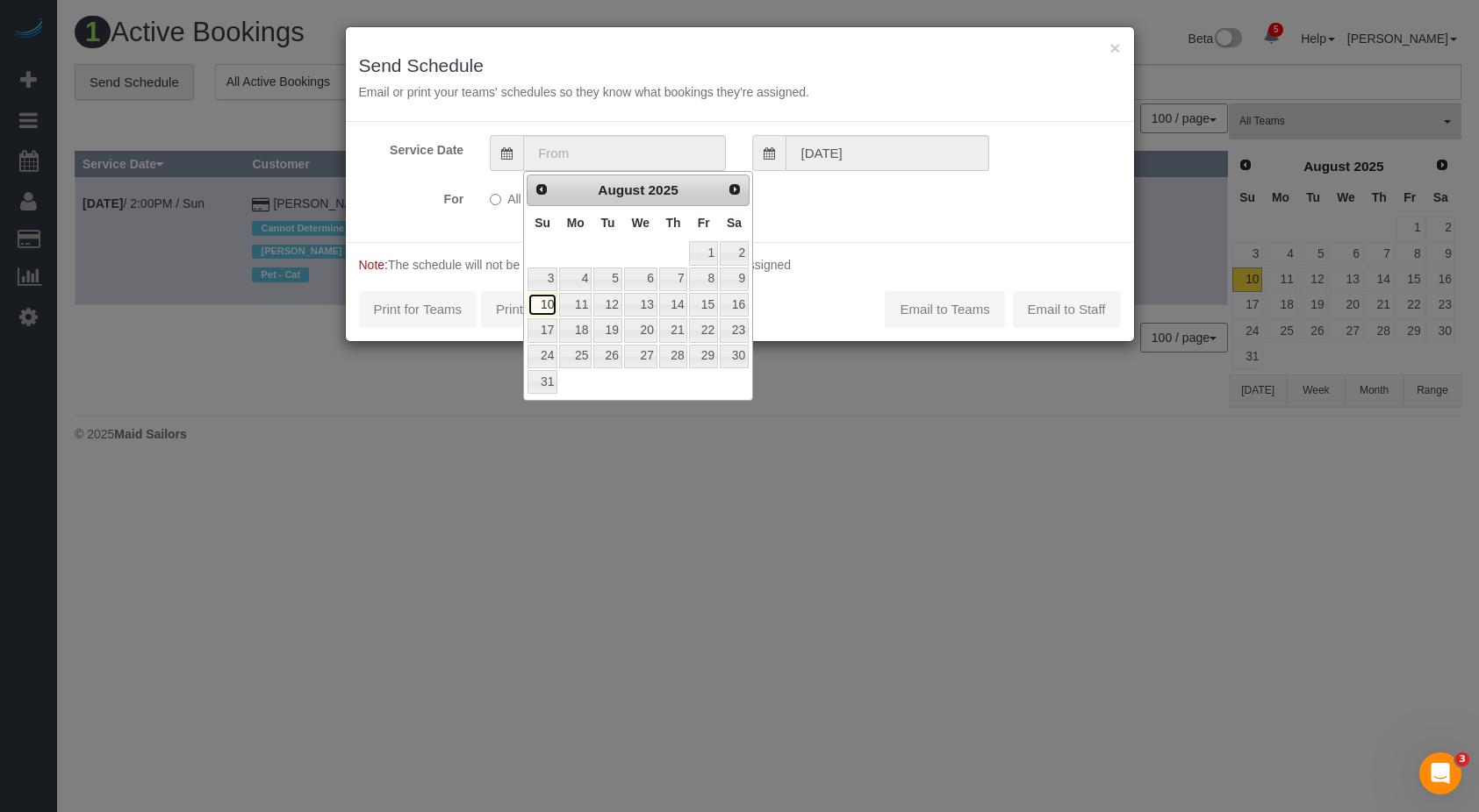
click at [539, 305] on link "10" at bounding box center [541, 304] width 29 height 24
type input "[DATE]"
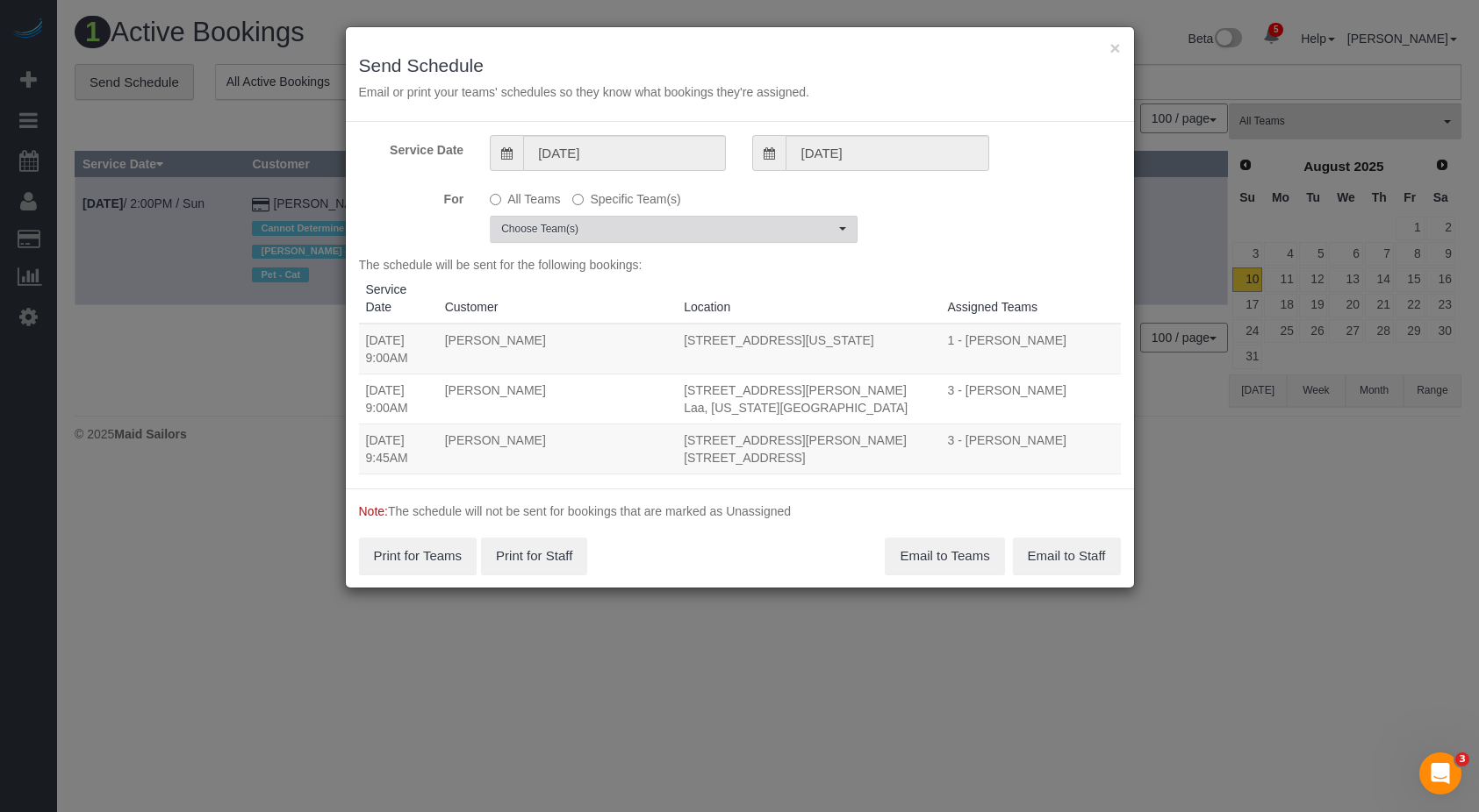
click at [709, 234] on span "Choose Team(s)" at bounding box center [668, 229] width 334 height 15
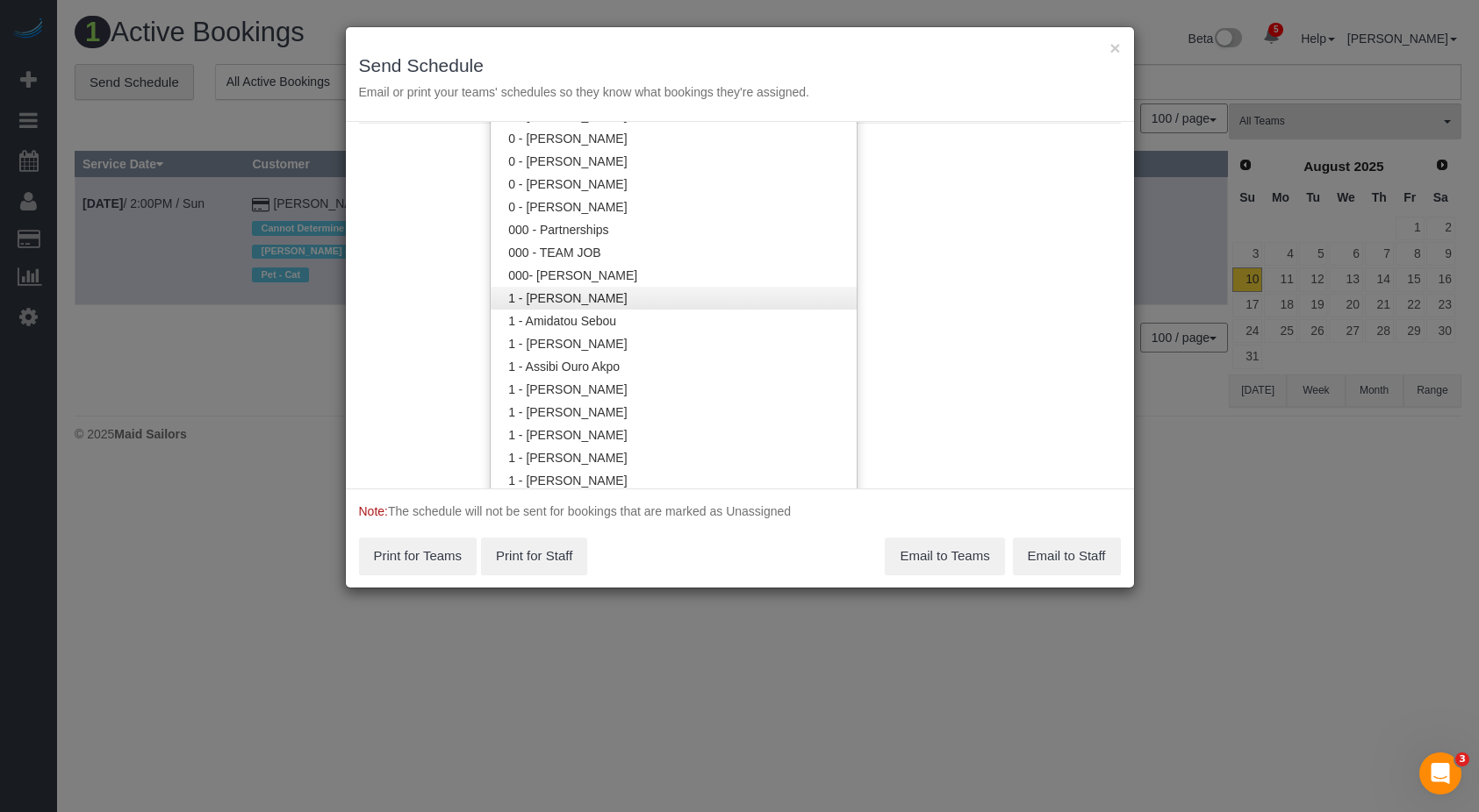
scroll to position [1256, 0]
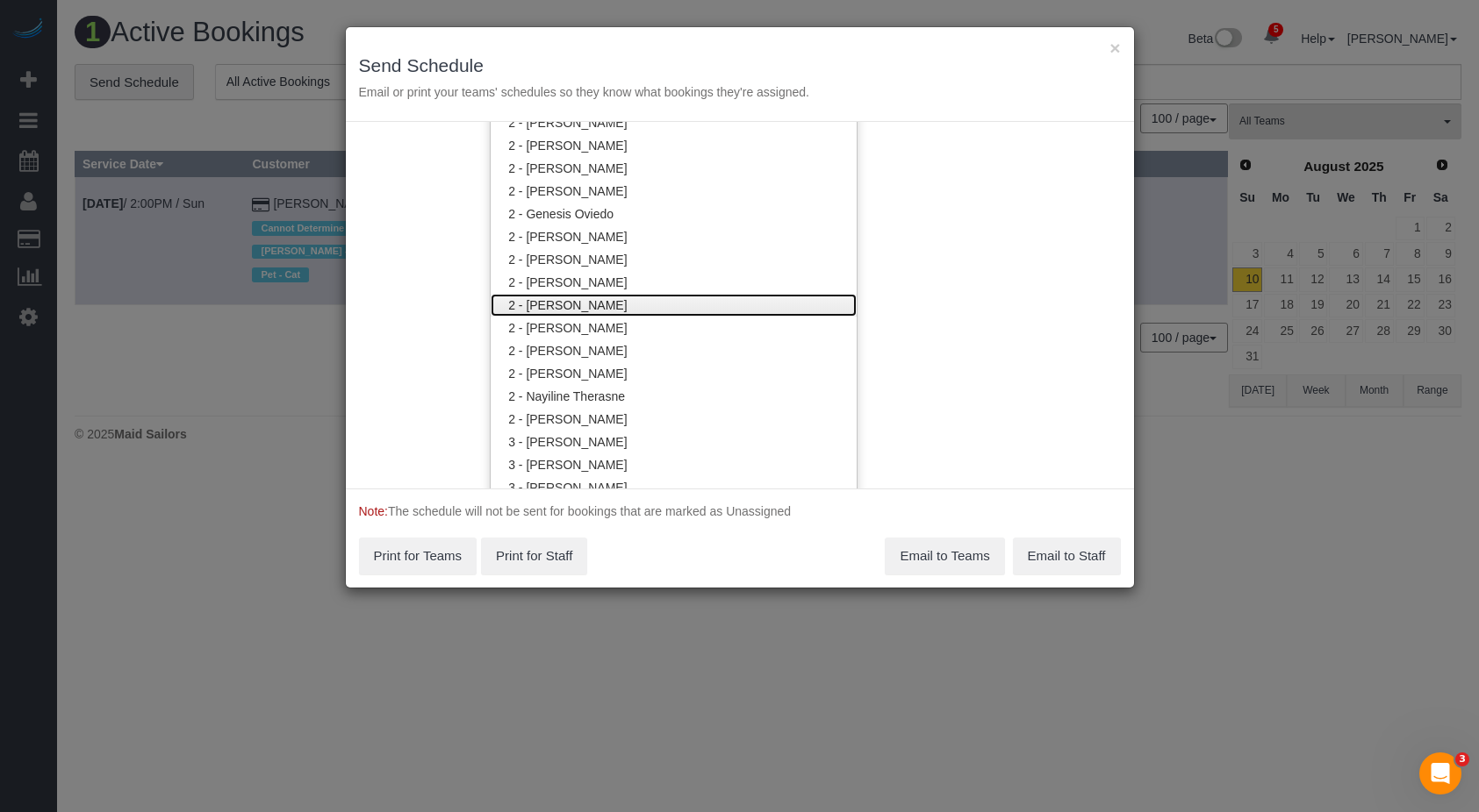
click at [648, 300] on link "2 - [PERSON_NAME]" at bounding box center [673, 305] width 366 height 23
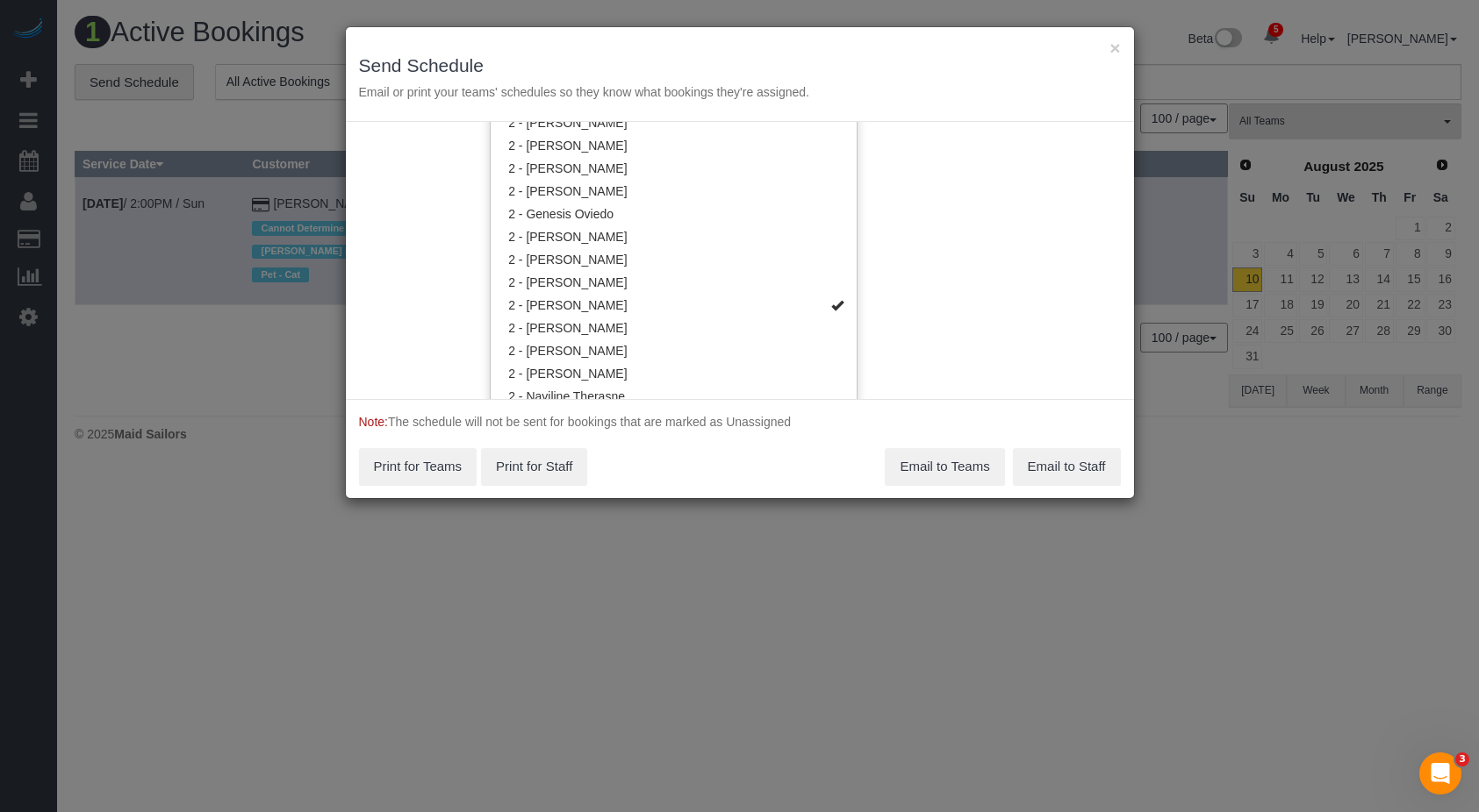
click at [968, 348] on div "Service Date [DATE] [DATE] For All Teams Specific Team(s) 2 - [PERSON_NAME] Tea…" at bounding box center [739, 261] width 788 height 278
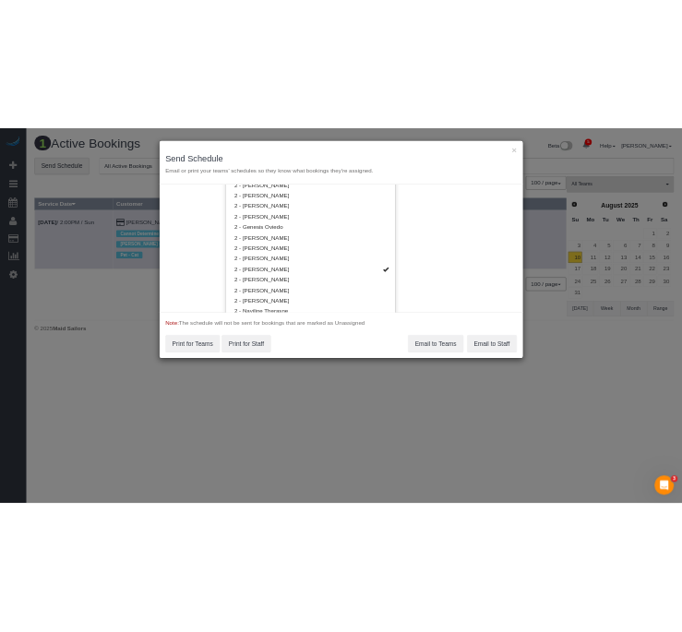
scroll to position [0, 0]
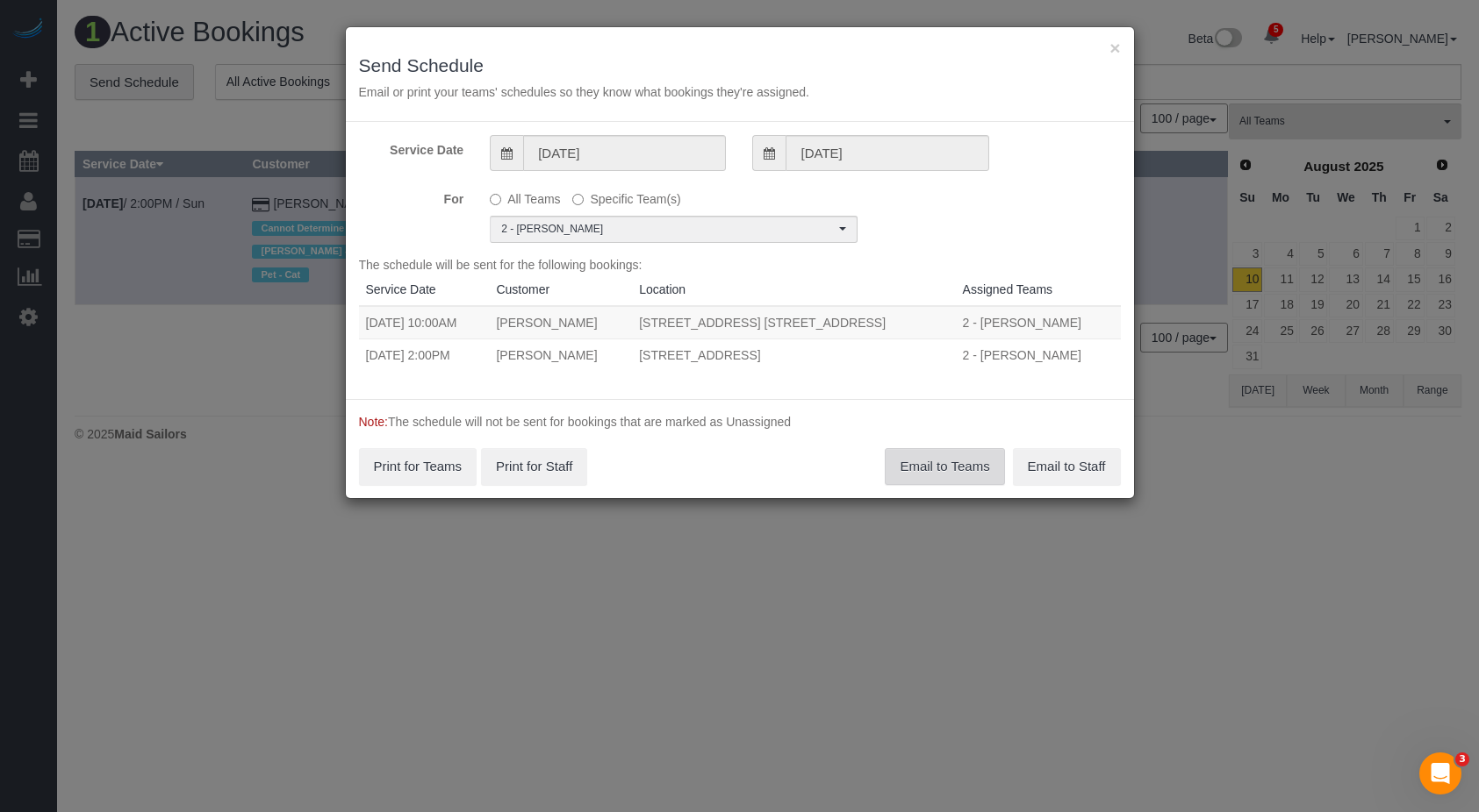
click at [936, 473] on button "Email to Teams" at bounding box center [944, 466] width 119 height 37
